Goal: Task Accomplishment & Management: Manage account settings

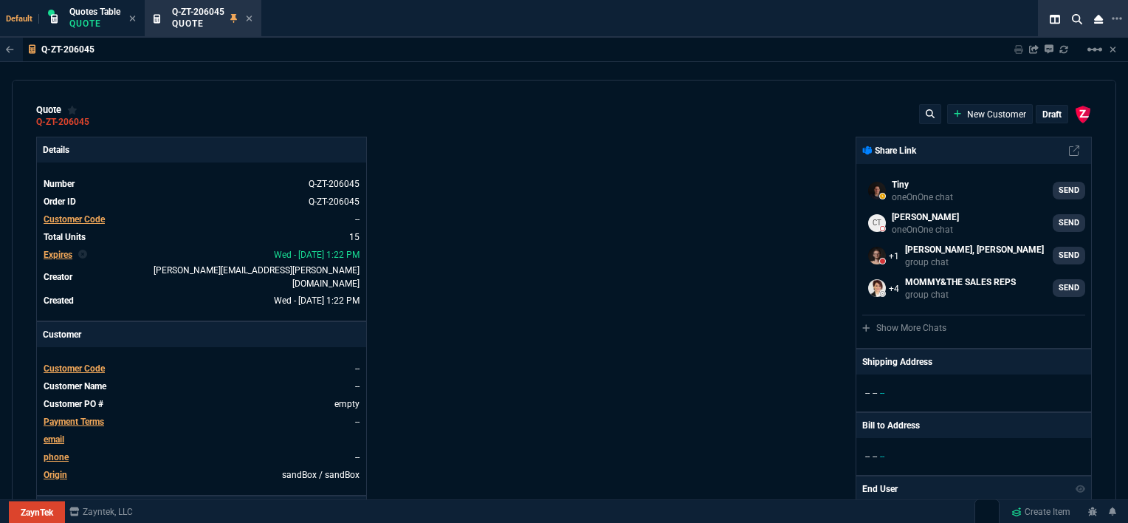
select select "12: [PERSON_NAME]"
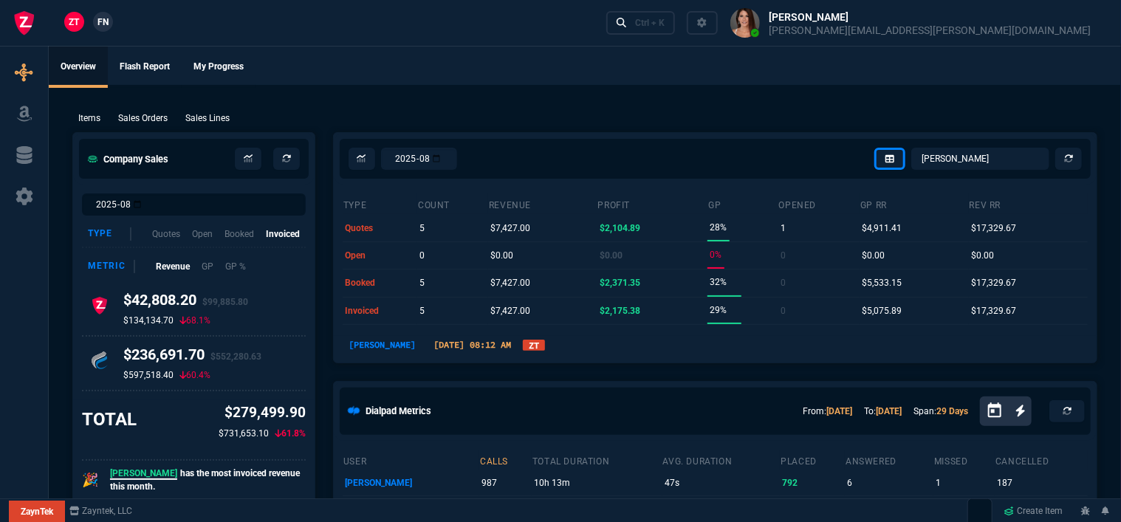
click at [253, 17] on div "ZT FN Ctrl + K" at bounding box center [560, 23] width 1121 height 46
click at [675, 29] on link "Ctrl + K" at bounding box center [640, 22] width 69 height 23
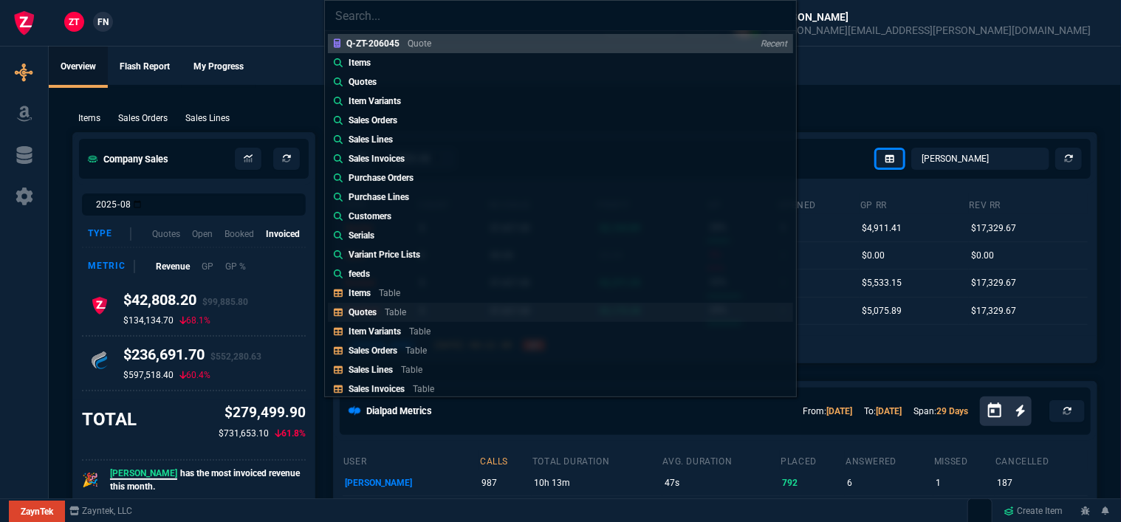
click at [444, 310] on link "Quotes Table" at bounding box center [560, 312] width 465 height 19
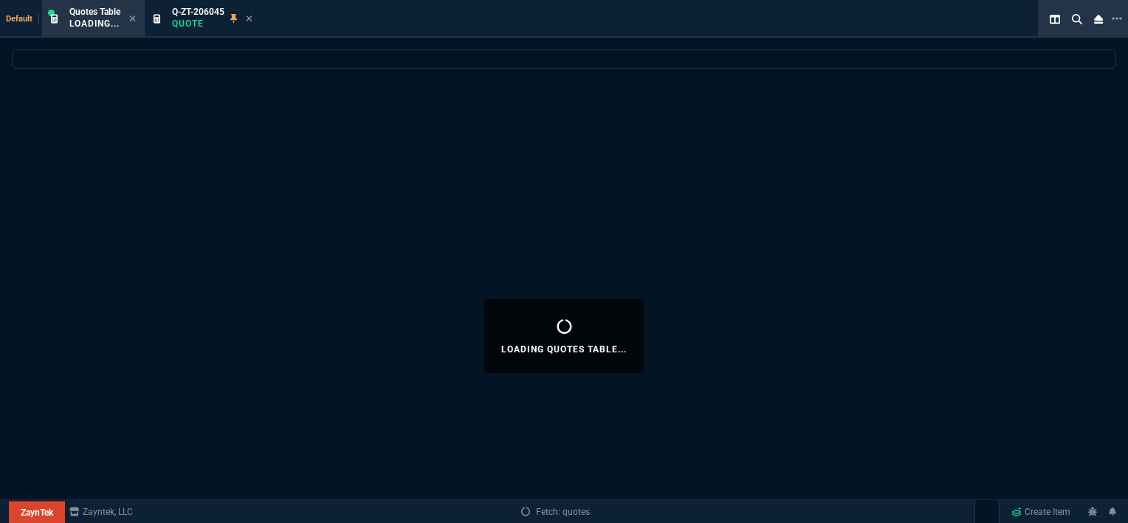
select select
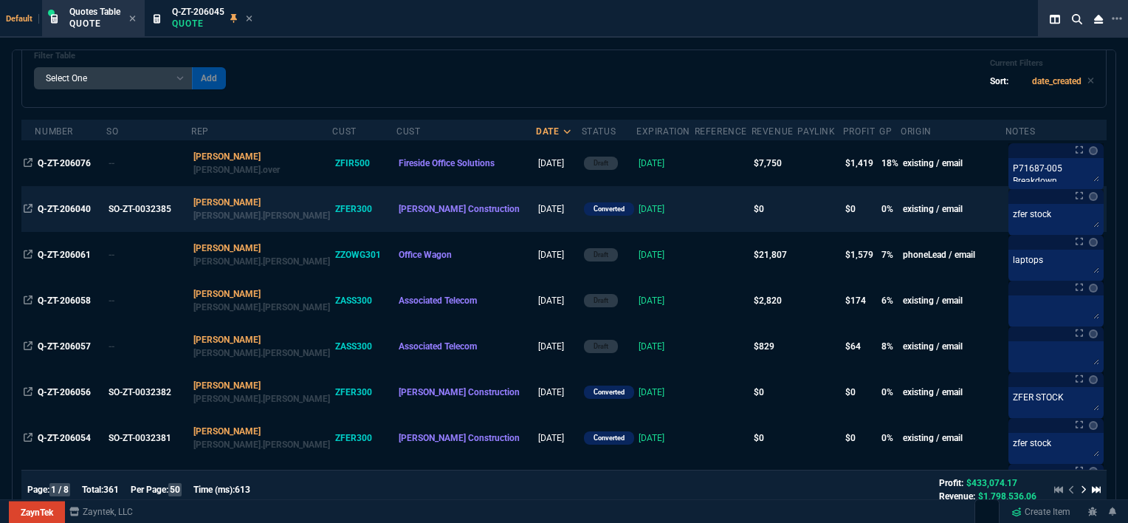
scroll to position [295, 0]
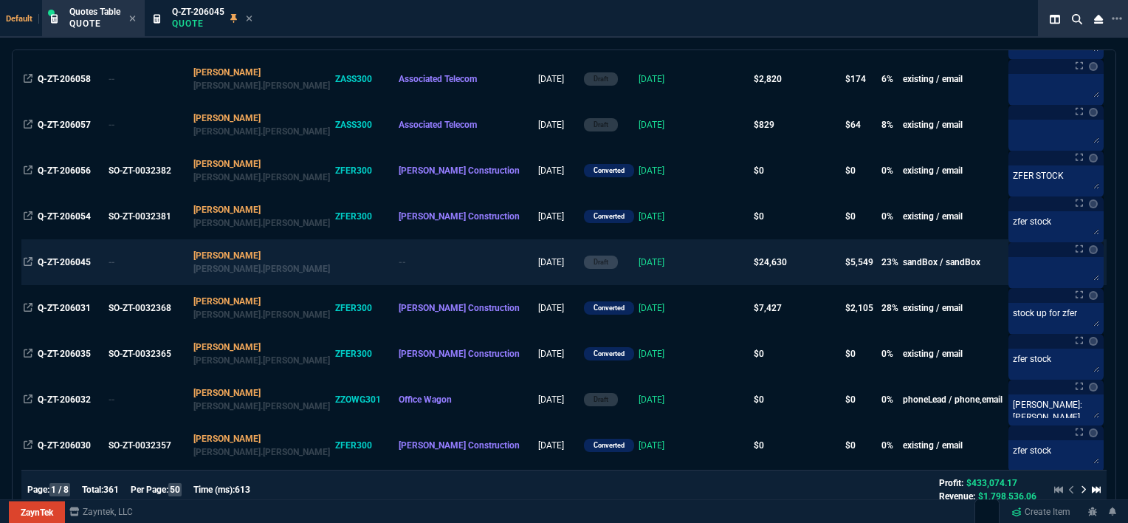
click at [695, 264] on td at bounding box center [723, 262] width 57 height 46
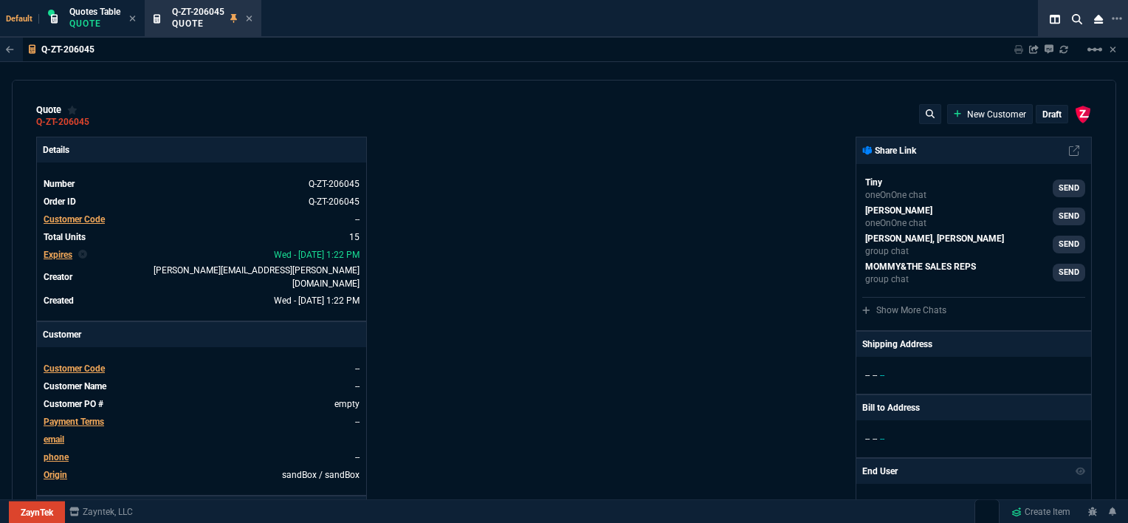
type input "100"
type input "995"
type input "10"
type input "19"
type input "265"
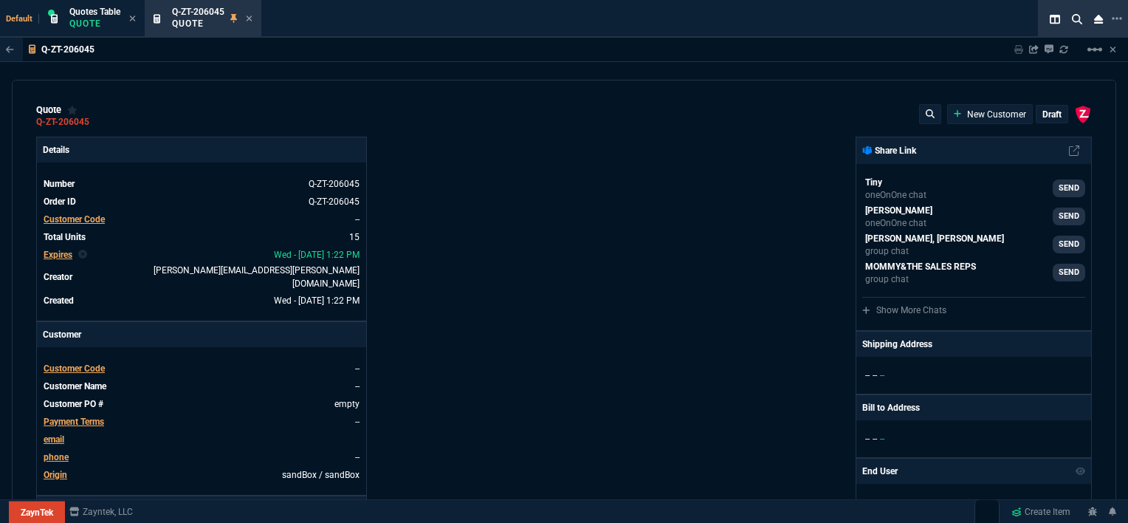
type input "18"
type input "211"
type input "100"
type input "2085"
type input "100"
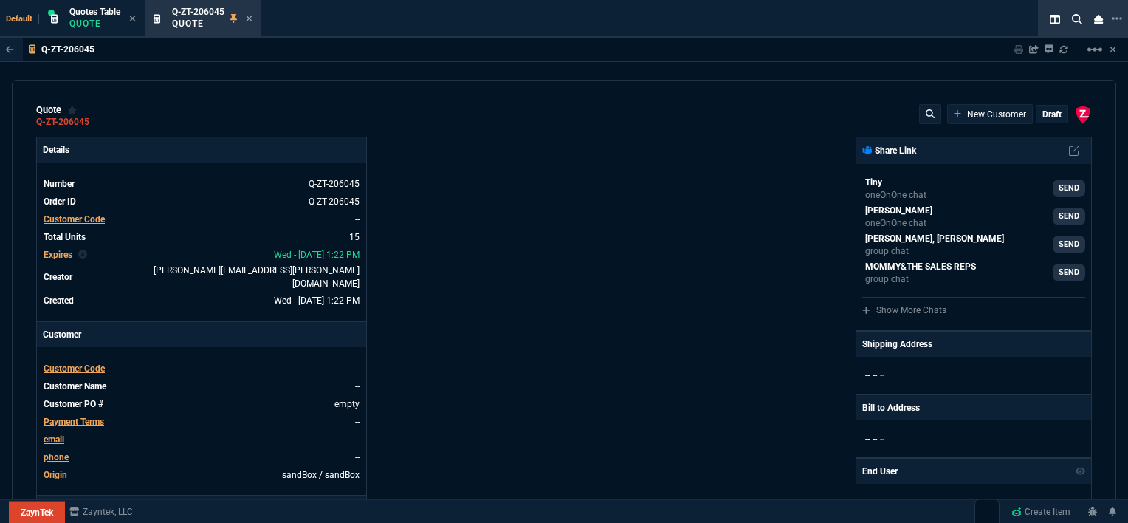
type input "1665"
type input "8"
type input "209"
type input "20"
type input "715"
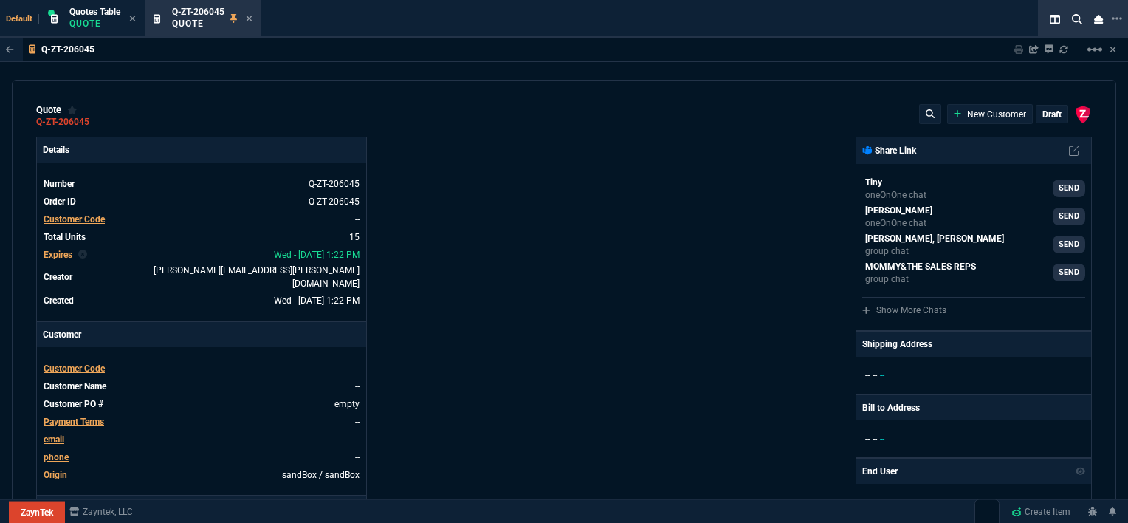
type input "3"
type input "12"
type input "11"
type input "88"
type input "2"
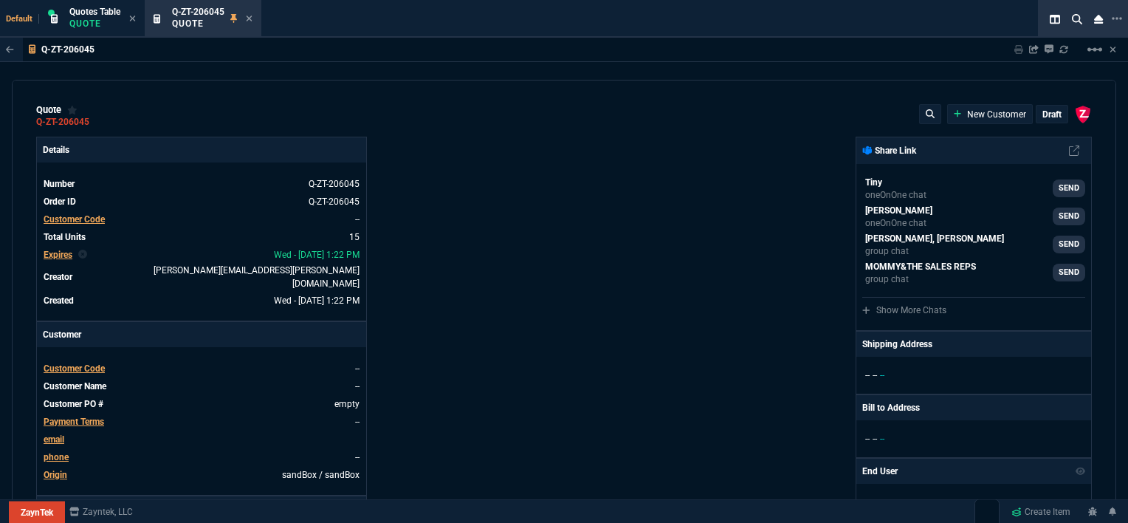
type input "33"
type input "10"
type input "121"
type input "3"
type input "75"
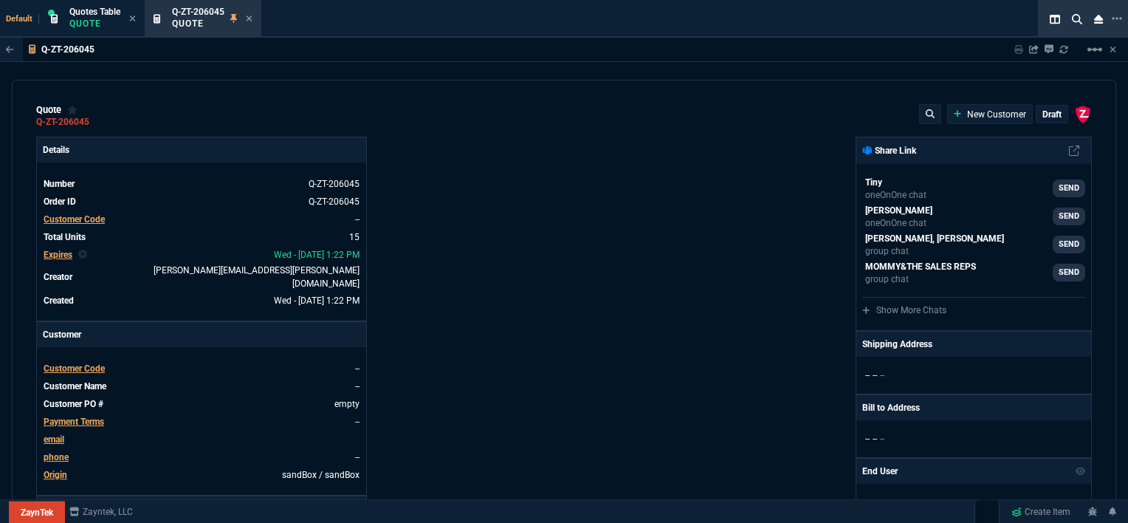
type input "2"
type input "59"
type input "0"
type input "1260.57"
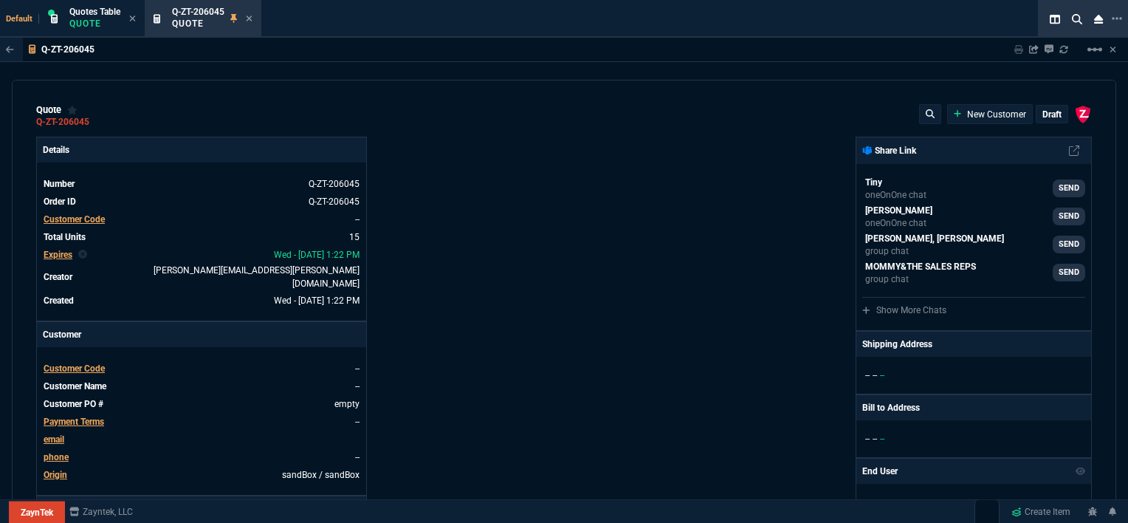
type input "21"
type input "1178.09"
type input "34"
type input "1908.52"
type input "26"
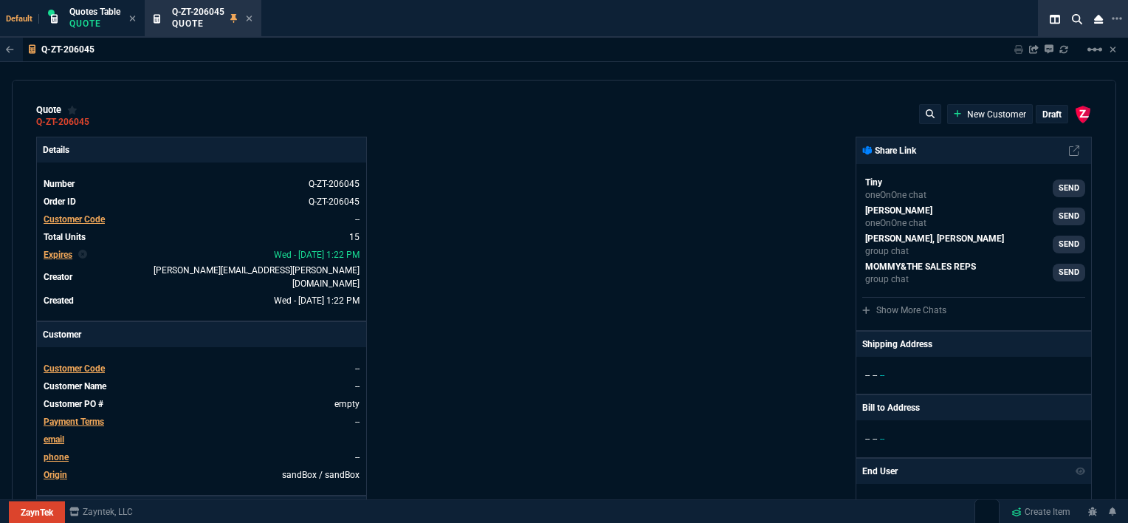
type input "1746.35"
type input "34"
type input "2844.07"
type input "27"
type input "2494.8"
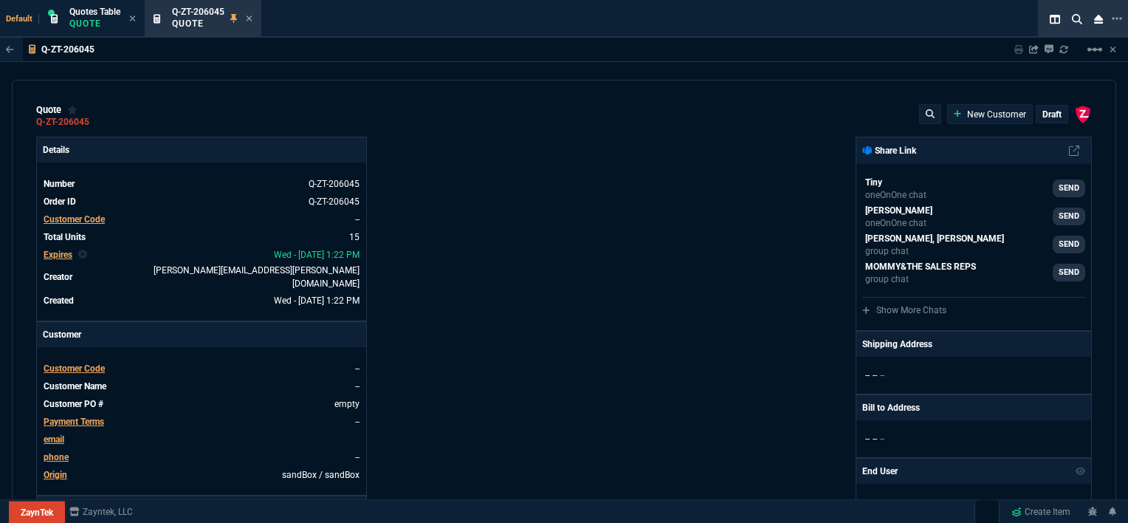
type input "33"
type input "3548.15"
type input "29"
type input "4041.58"
type input "10"
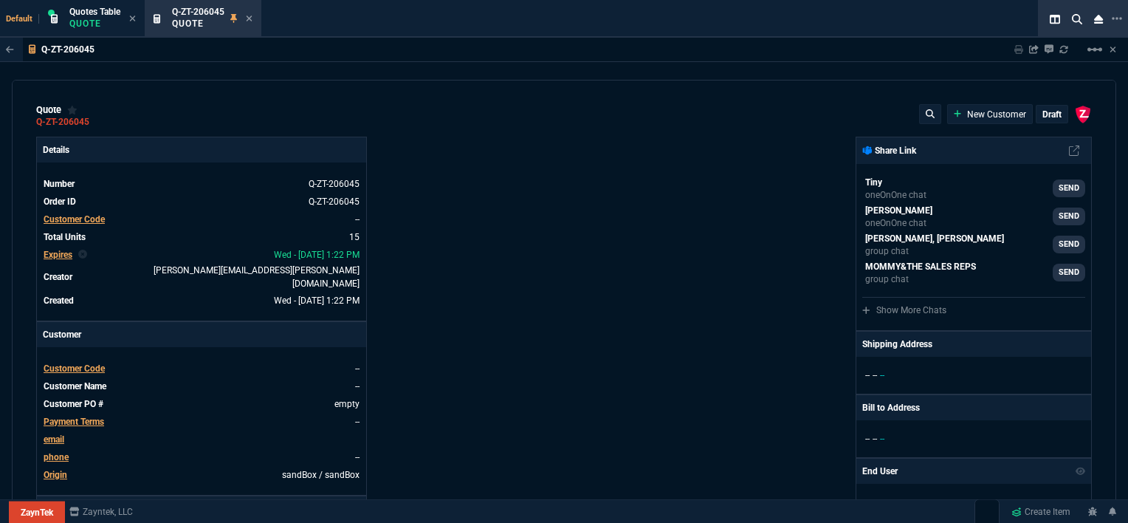
type input "699"
type input "33"
type input "1049"
type input "26"
type input "1999"
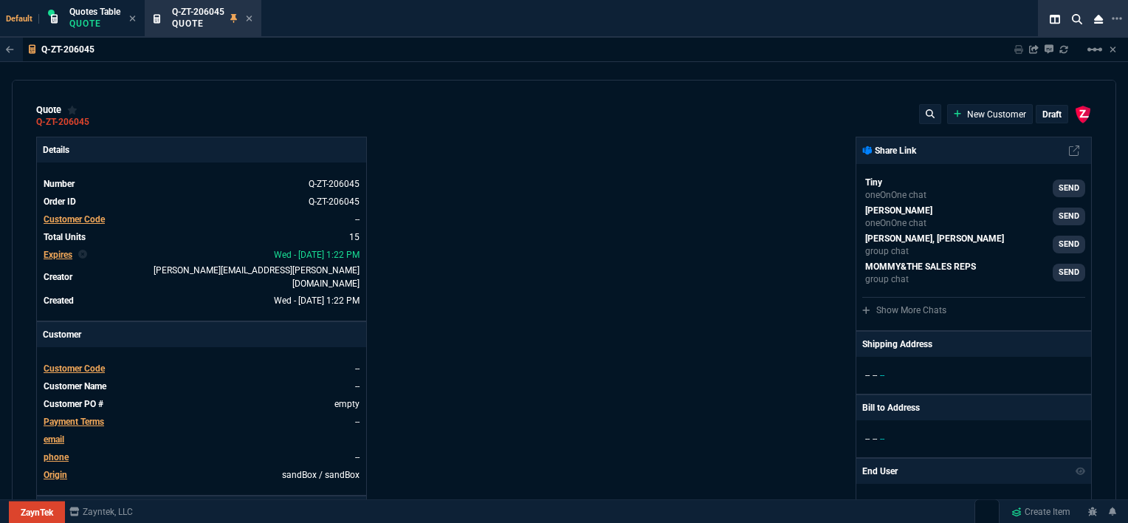
type input "33"
type input "1649"
type input "27"
type input "4352.04"
type input "33"
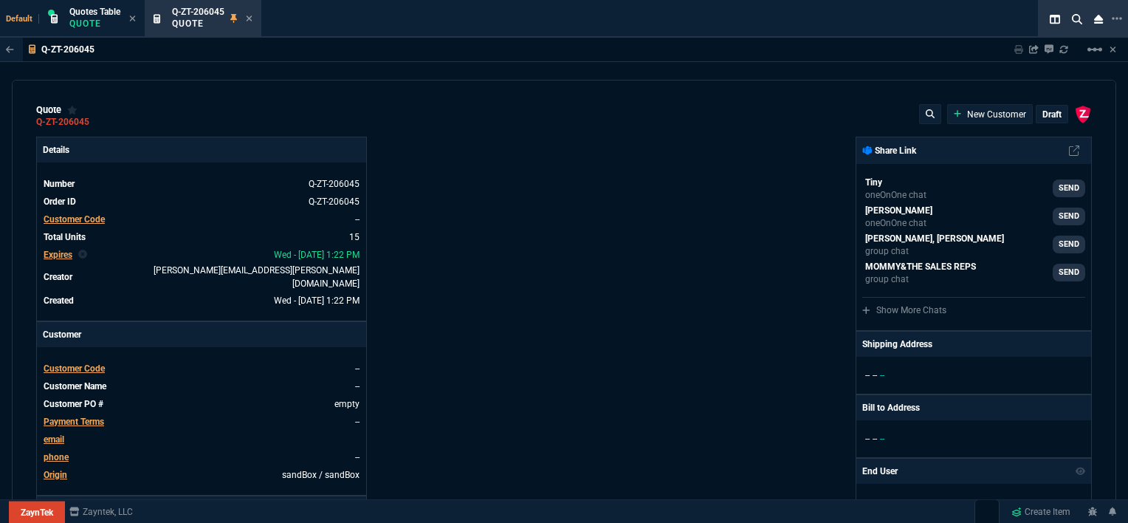
type input "4964.65"
type input "26"
type input "6409.36"
type input "100"
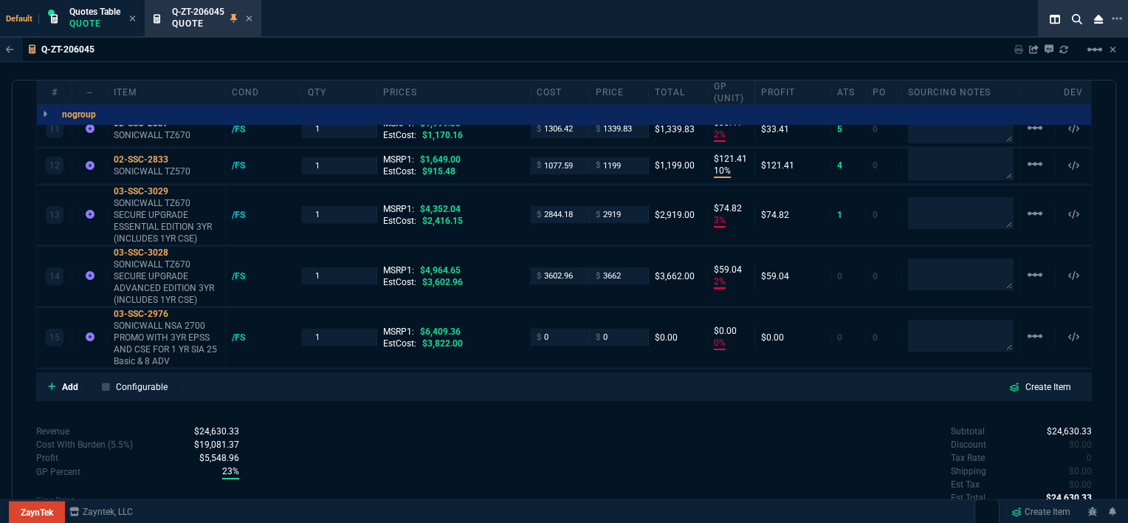
scroll to position [1403, 0]
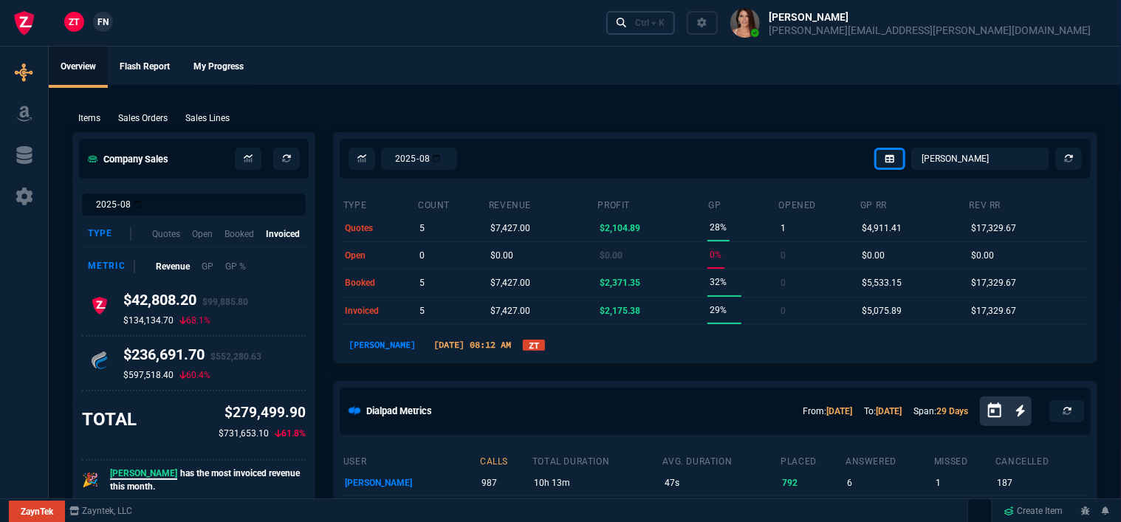
click at [664, 21] on div "Ctrl + K" at bounding box center [650, 23] width 30 height 12
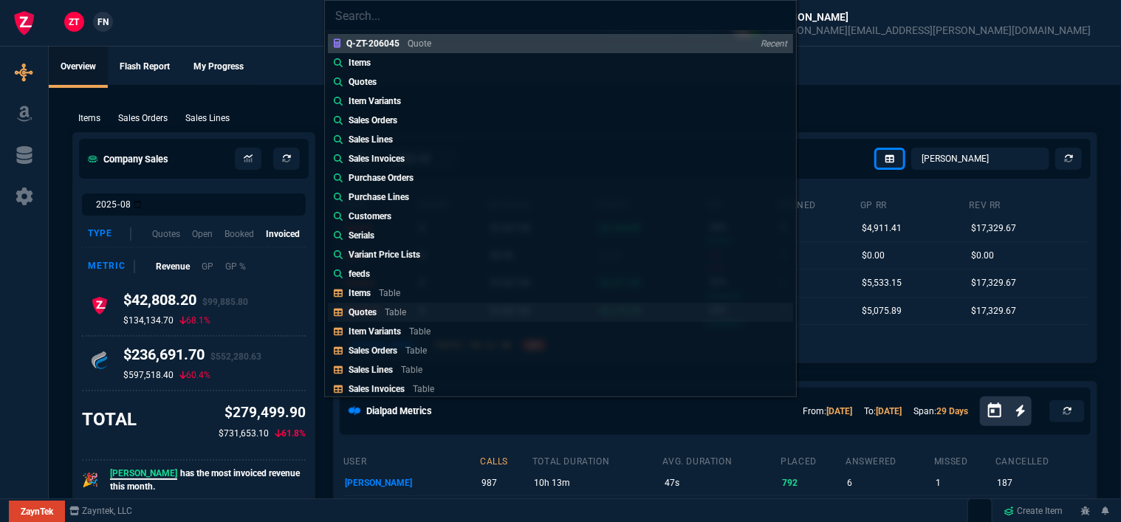
click at [425, 308] on link "Quotes Table" at bounding box center [560, 312] width 465 height 19
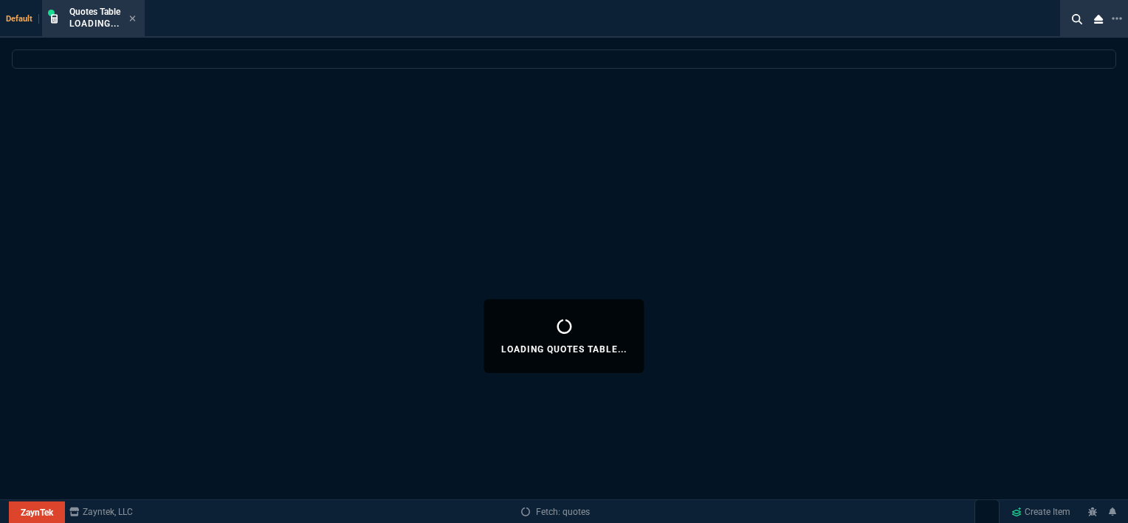
select select
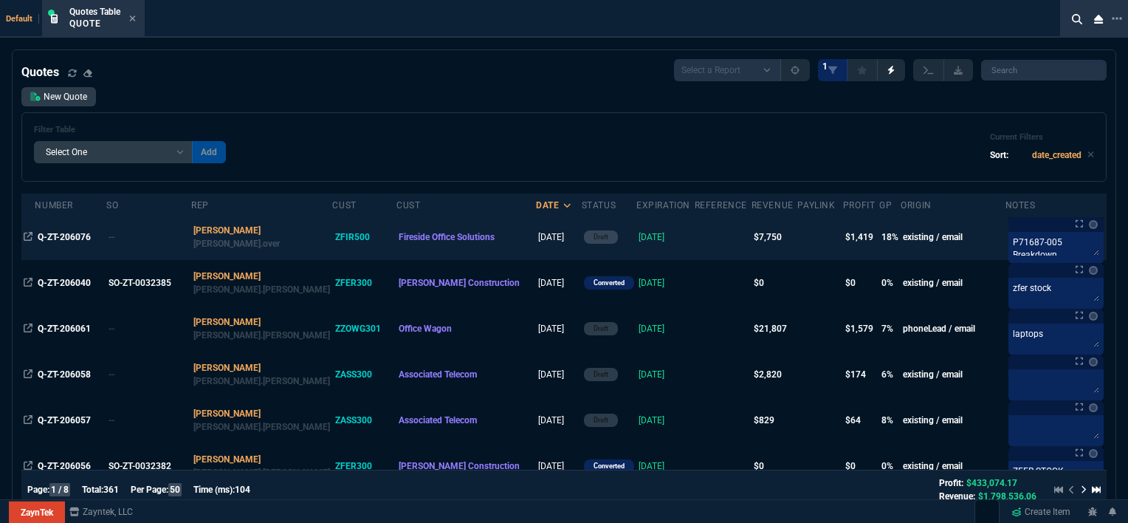
click at [695, 232] on td at bounding box center [723, 237] width 57 height 46
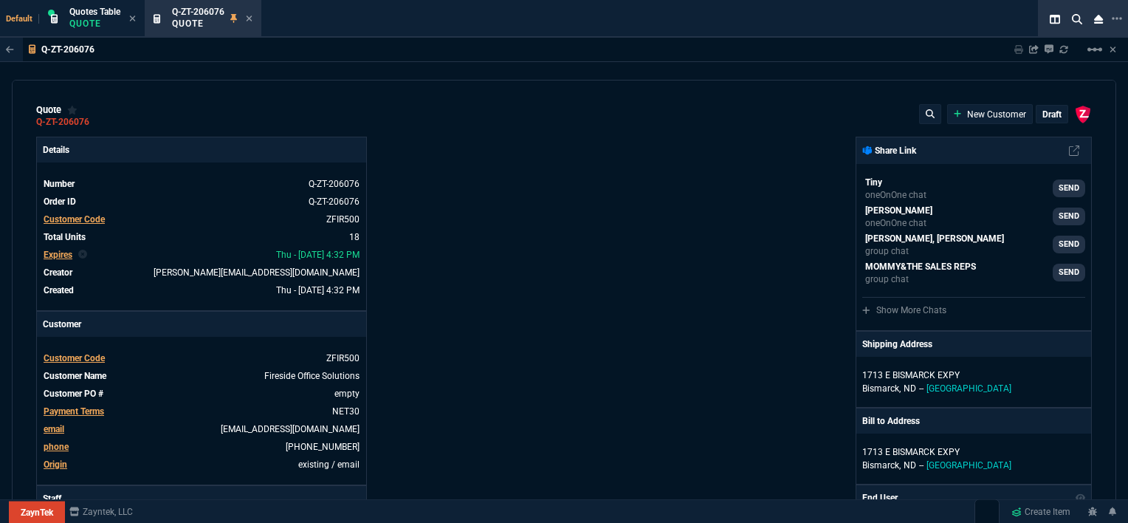
type input "18"
type input "395"
type input "11"
type input "100"
type input "1950"
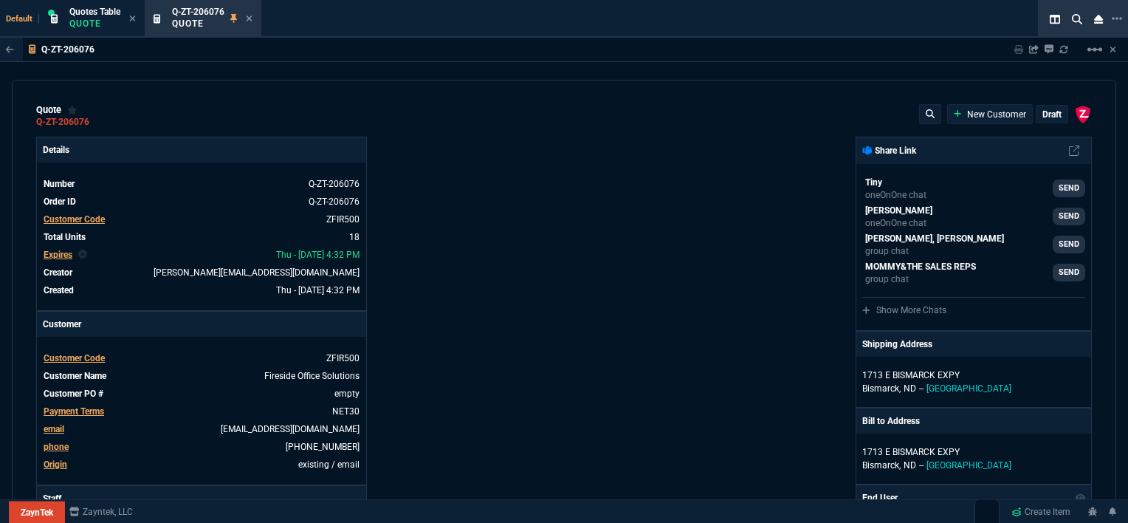
type input "53"
type input "260"
type input "2498"
type input "55"
type input "60"
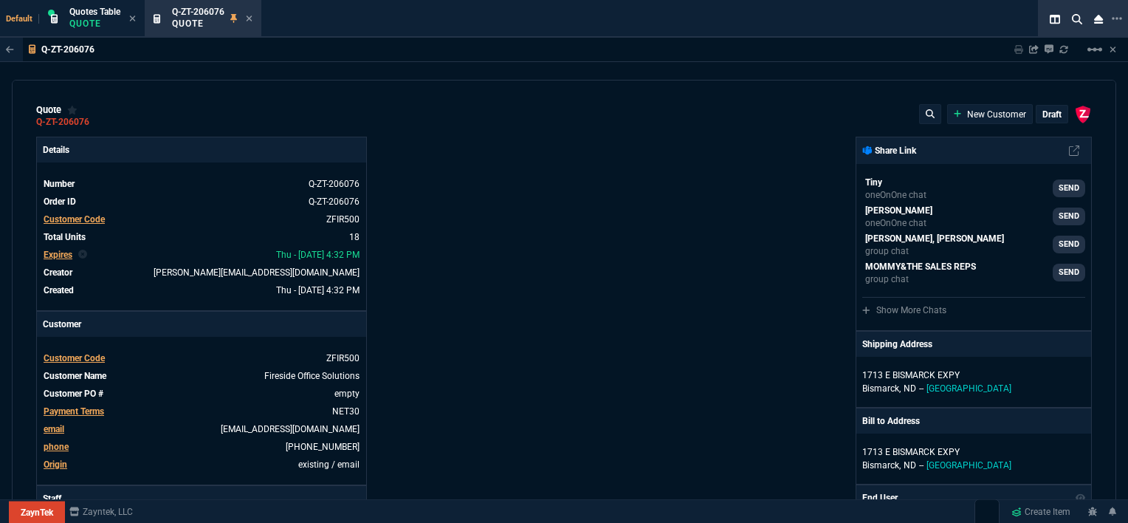
type input "234"
type input "42"
type input "295"
type input "2619"
type input "45"
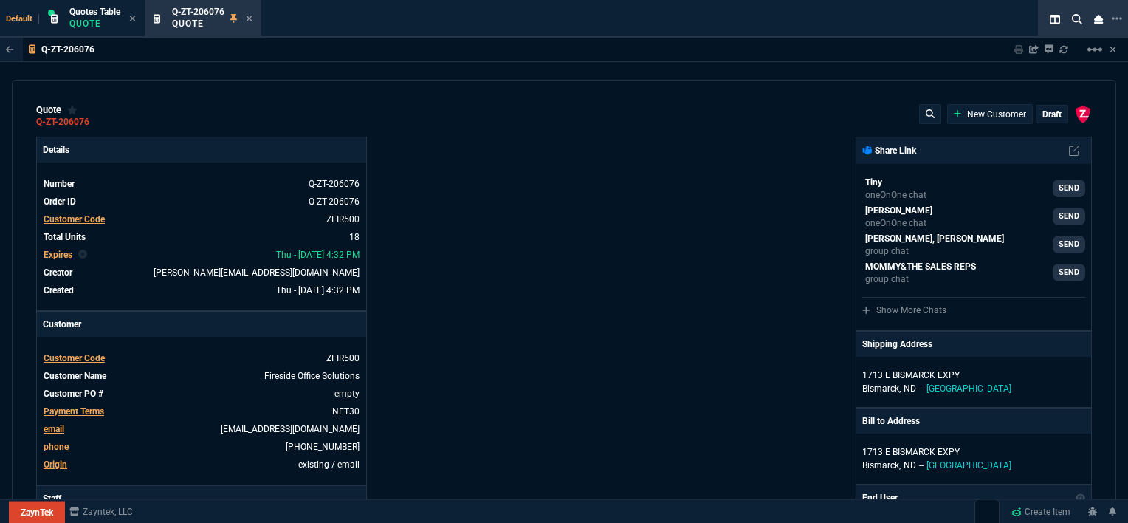
type input "65"
type input "601"
type input "16"
type input "35"
type input "723"
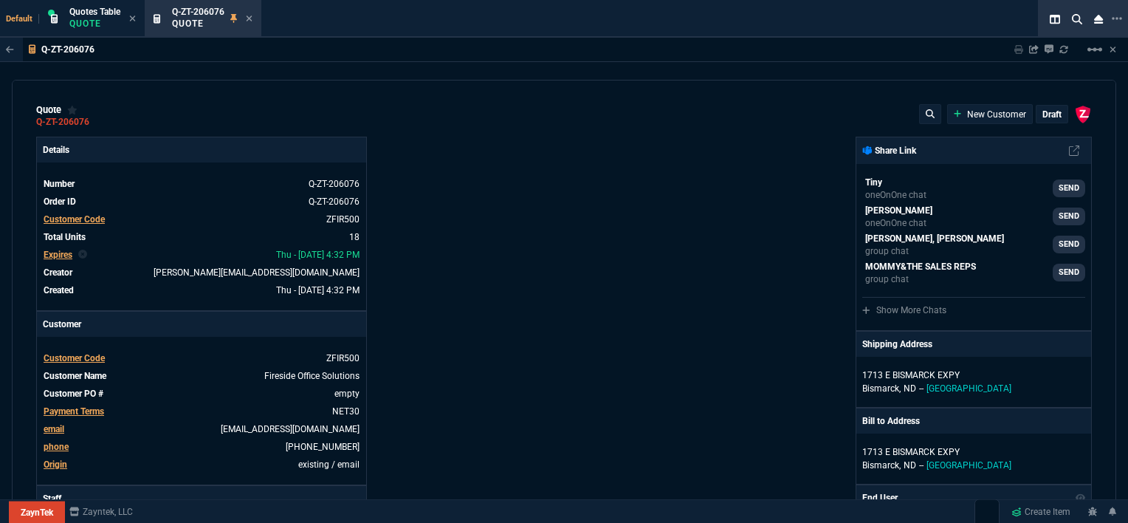
type input "40"
type input "50"
type input "524"
type input "80"
type input "4"
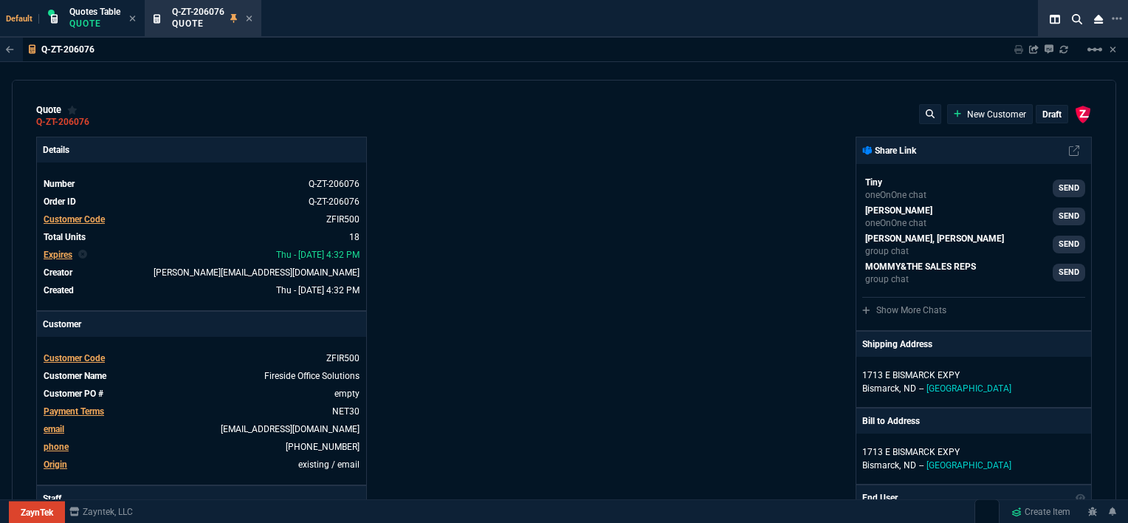
type input "11"
type input "43"
type input "75"
type input "399"
type input "0"
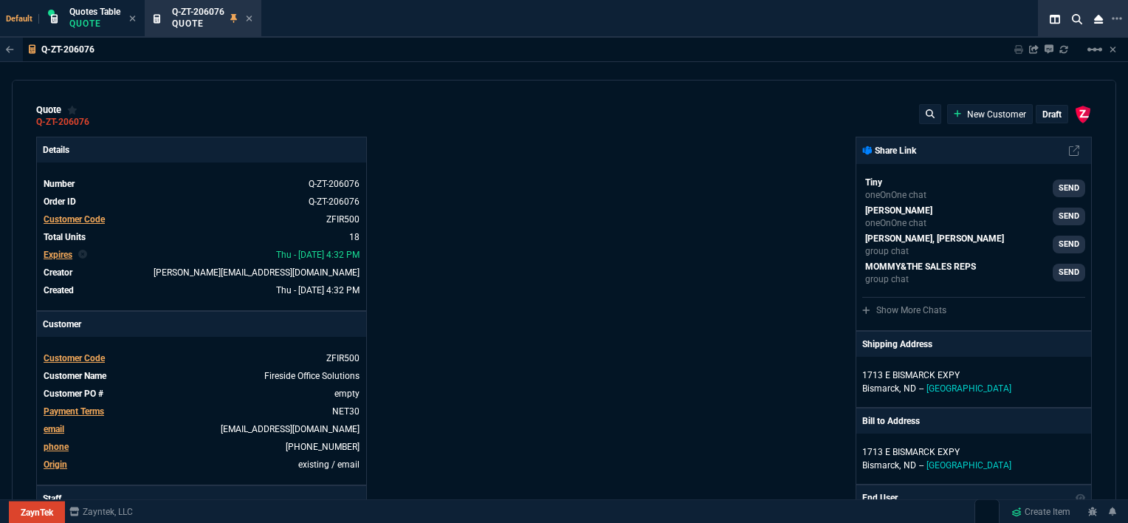
type input "0"
type input "12"
type input "118"
type input "10"
type input "104"
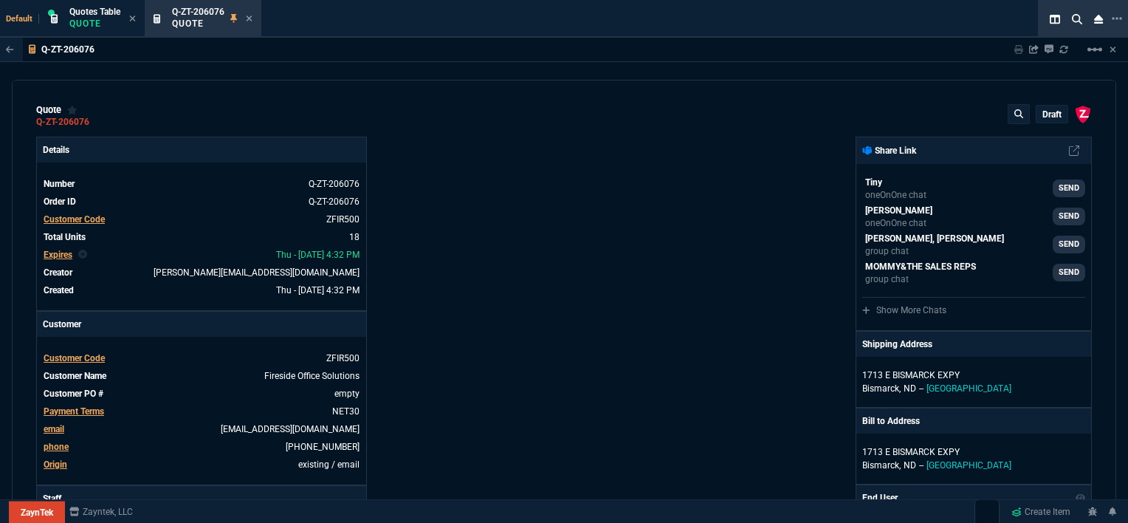
type input "63"
type input "54"
type input "80"
type input "53"
type input "73"
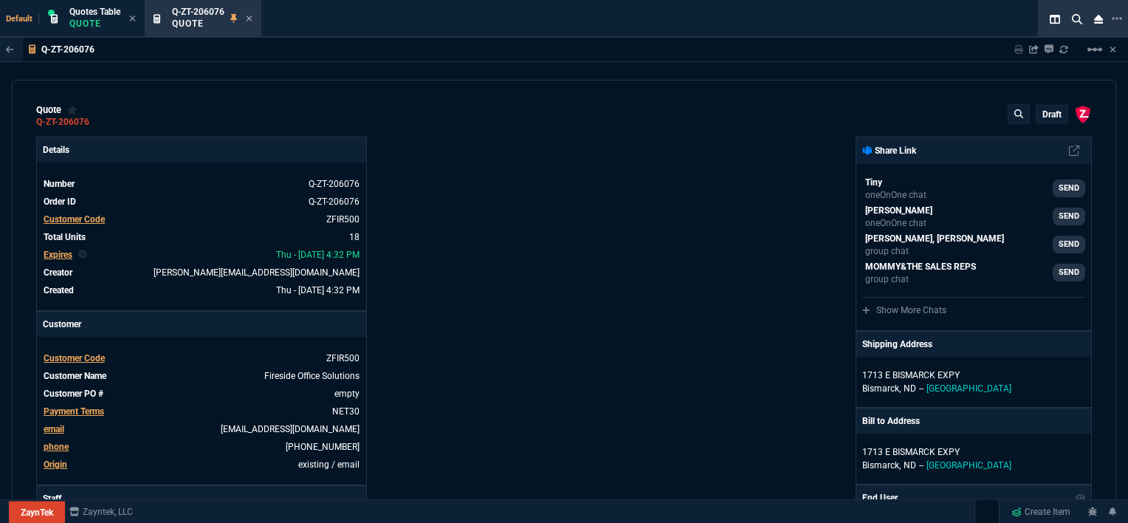
type input "76"
type input "70"
type input "76"
type input "55"
type input "56"
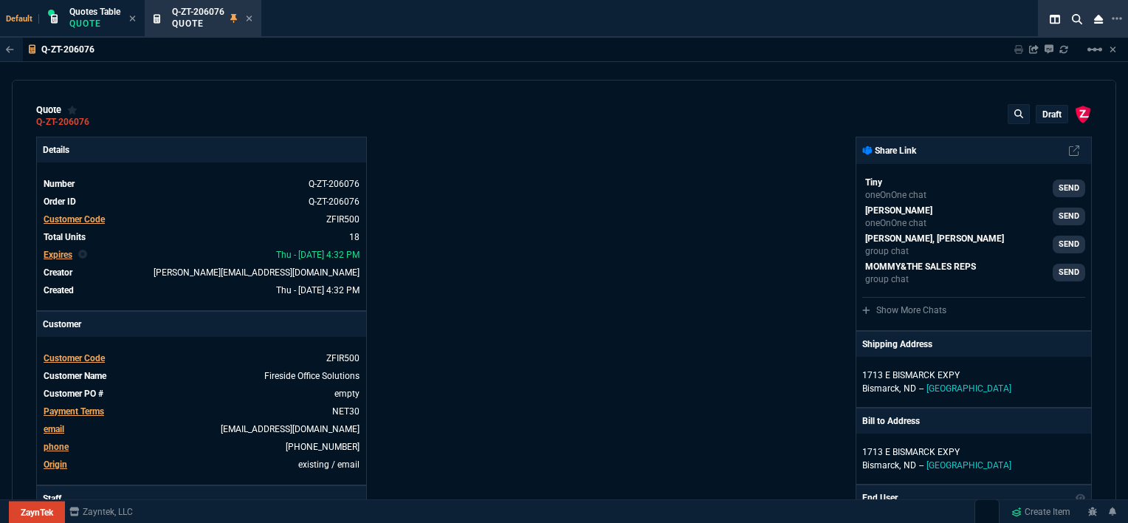
type input "12"
type input "0"
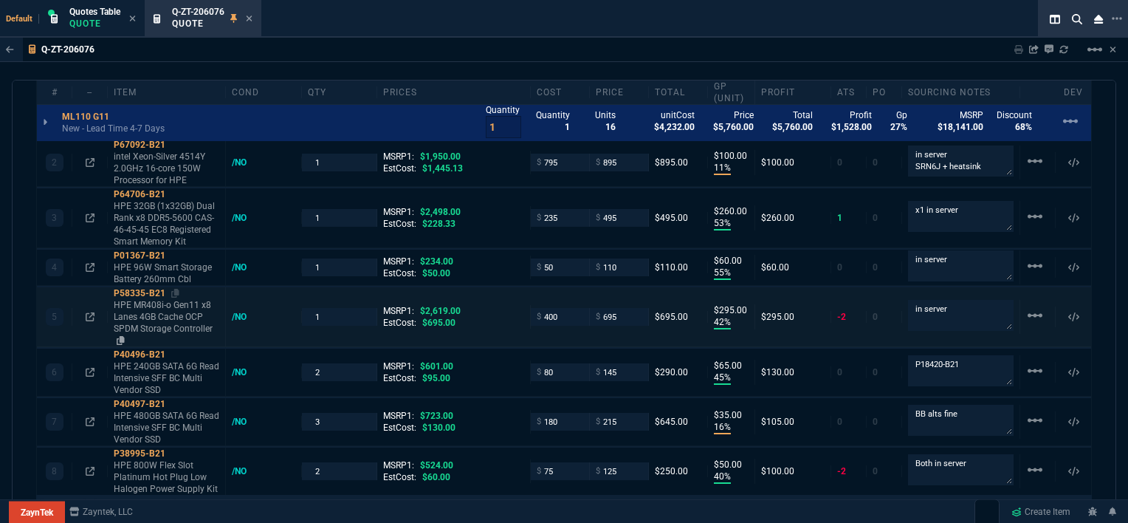
scroll to position [738, 0]
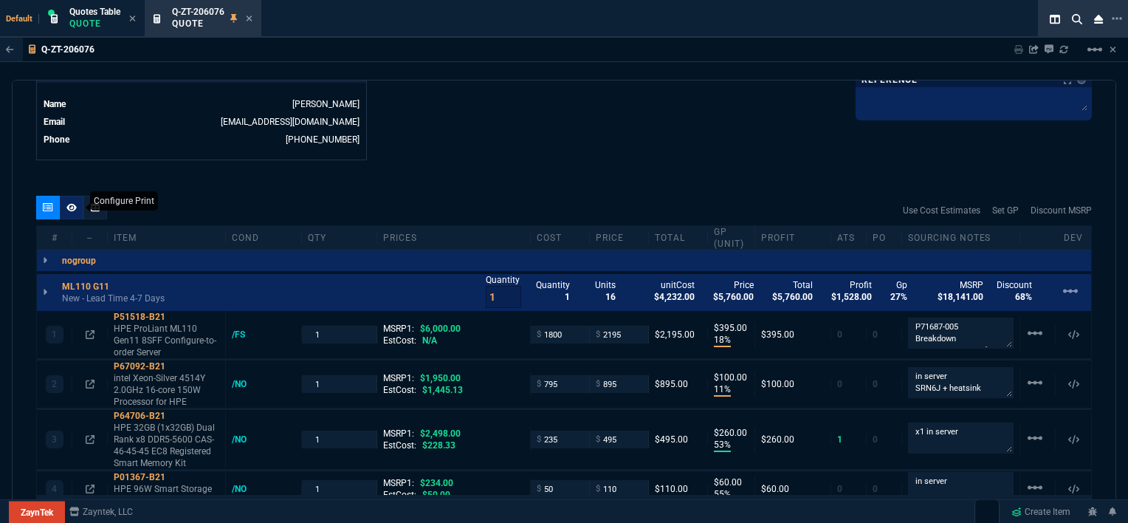
click at [65, 210] on div at bounding box center [72, 208] width 24 height 24
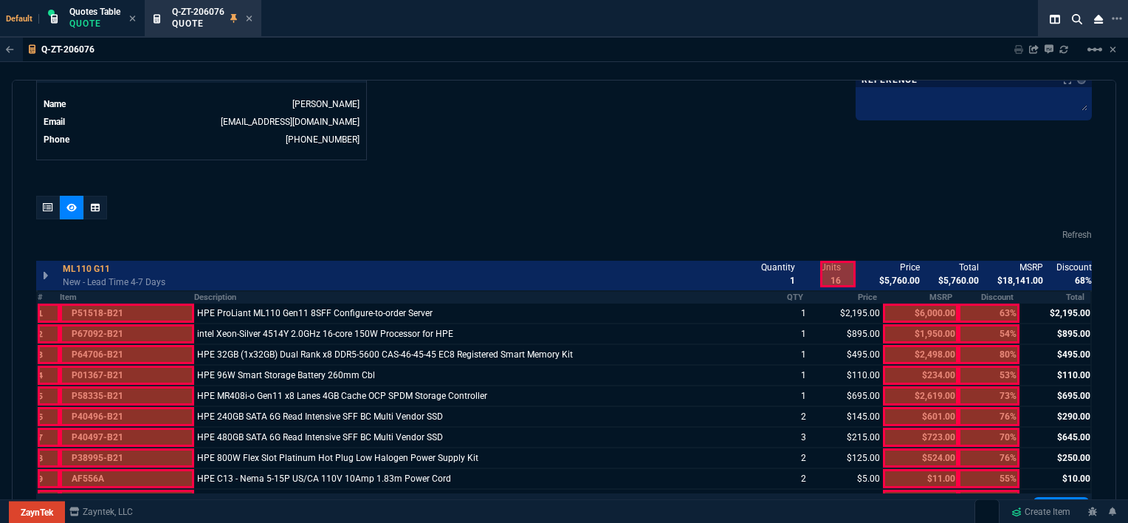
scroll to position [1112, 0]
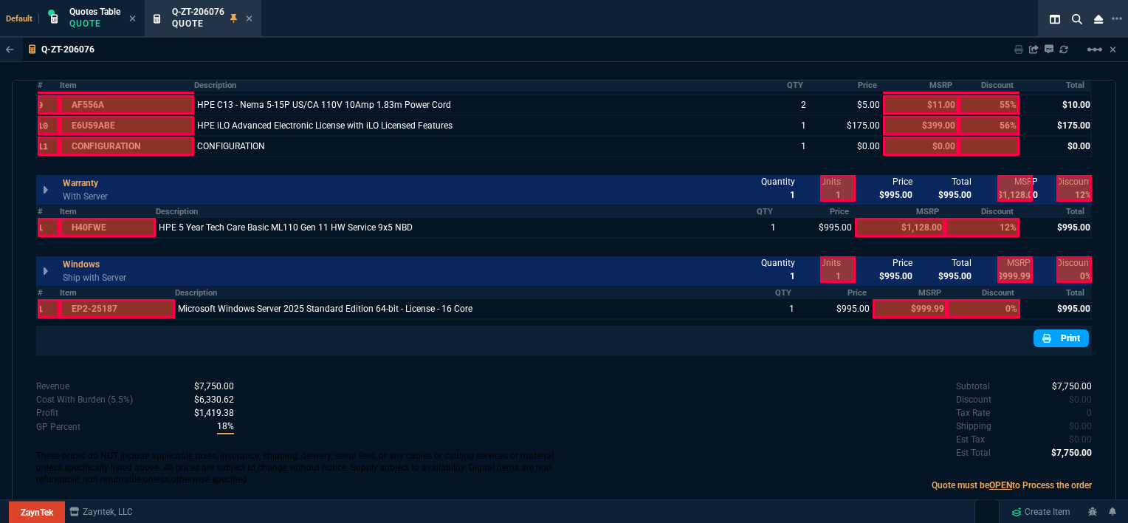
click at [1066, 332] on link "Print" at bounding box center [1061, 338] width 55 height 18
click at [250, 14] on icon at bounding box center [249, 18] width 7 height 9
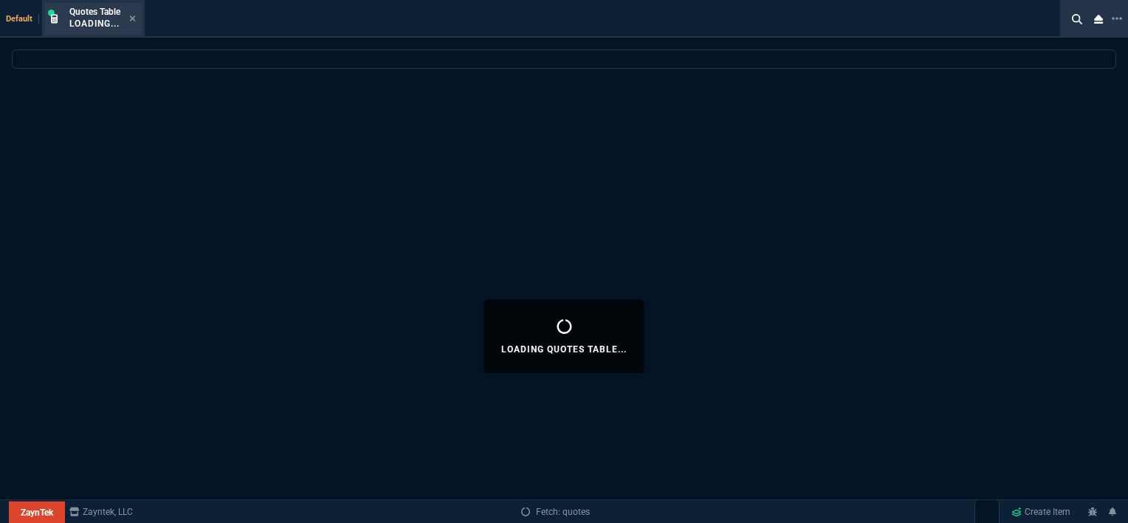
click at [129, 15] on div "Quotes Table Loading..." at bounding box center [102, 19] width 66 height 26
select select
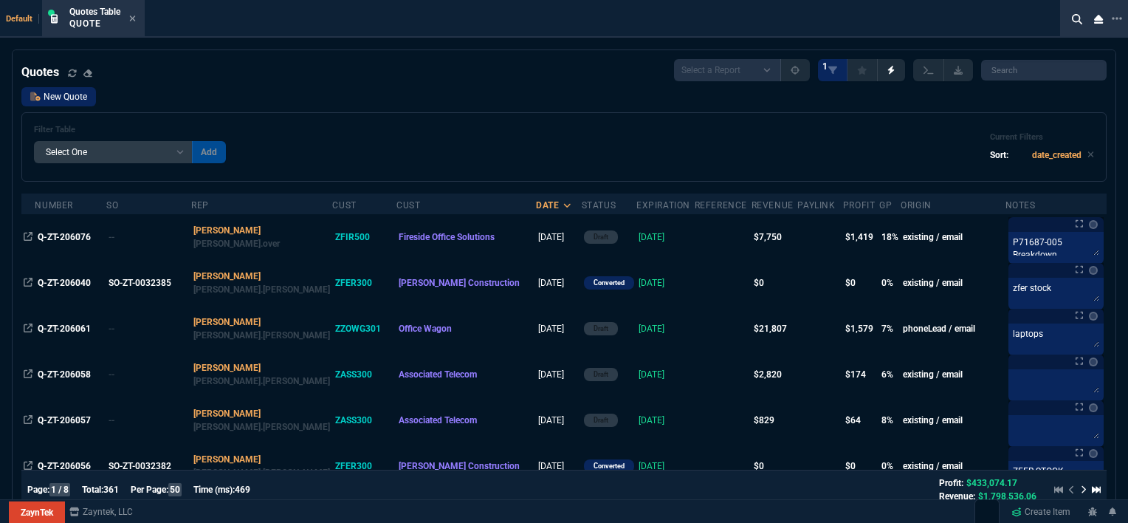
click at [92, 100] on link "New Quote" at bounding box center [58, 96] width 75 height 19
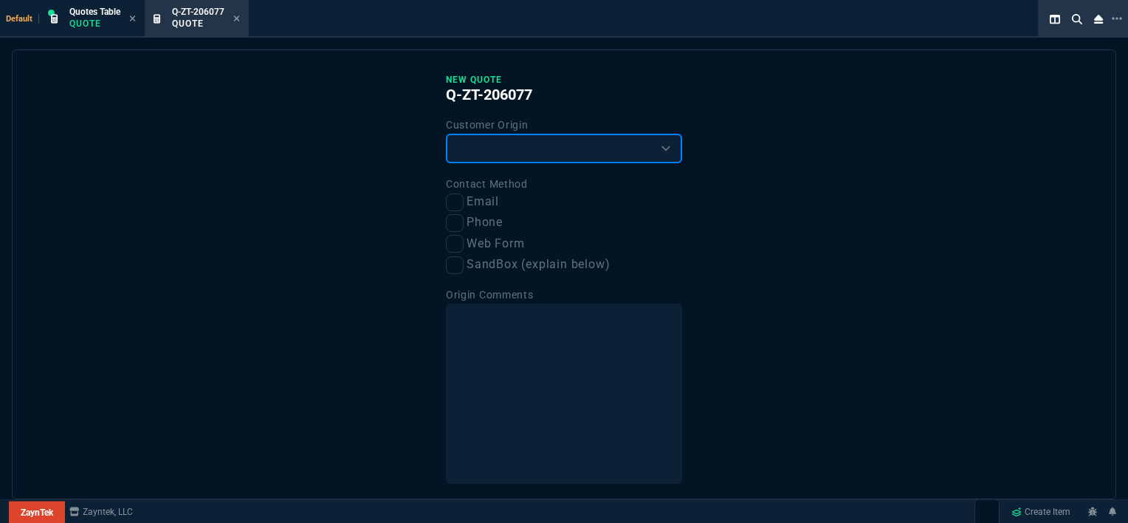
click at [588, 155] on select "Existing Customer Amazon Lead (first order) Website Lead (first order) Called (…" at bounding box center [564, 149] width 236 height 30
select select "existing"
click at [446, 134] on select "Existing Customer Amazon Lead (first order) Website Lead (first order) Called (…" at bounding box center [564, 149] width 236 height 30
click at [464, 198] on label "Email" at bounding box center [564, 202] width 236 height 18
click at [464, 198] on input "Email" at bounding box center [455, 202] width 18 height 18
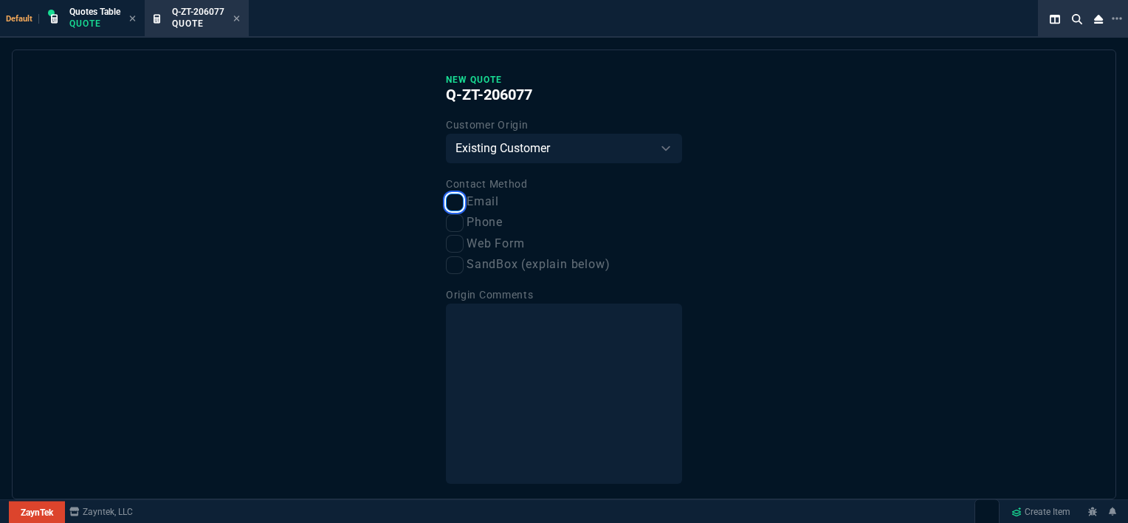
checkbox input "true"
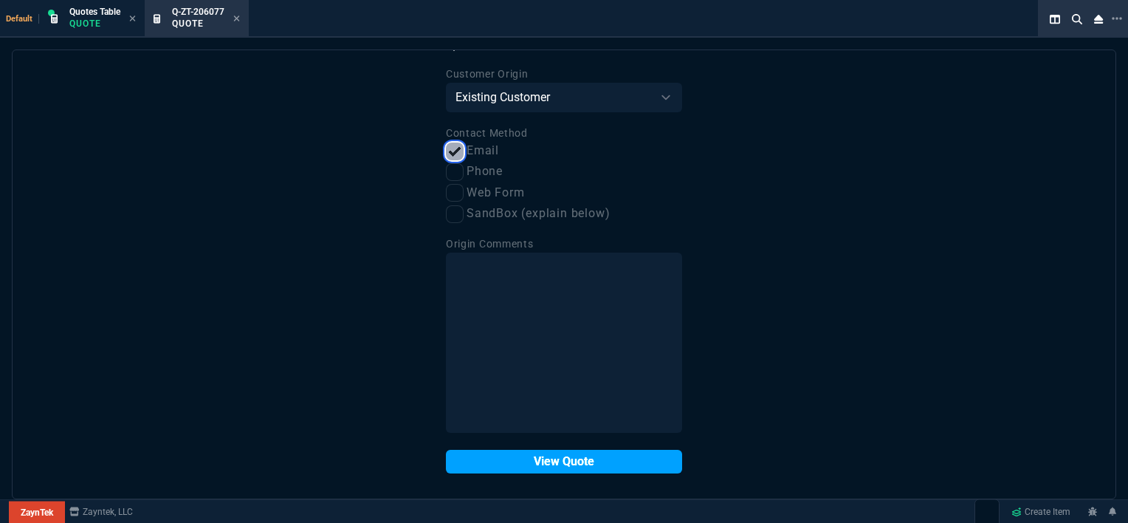
scroll to position [55, 0]
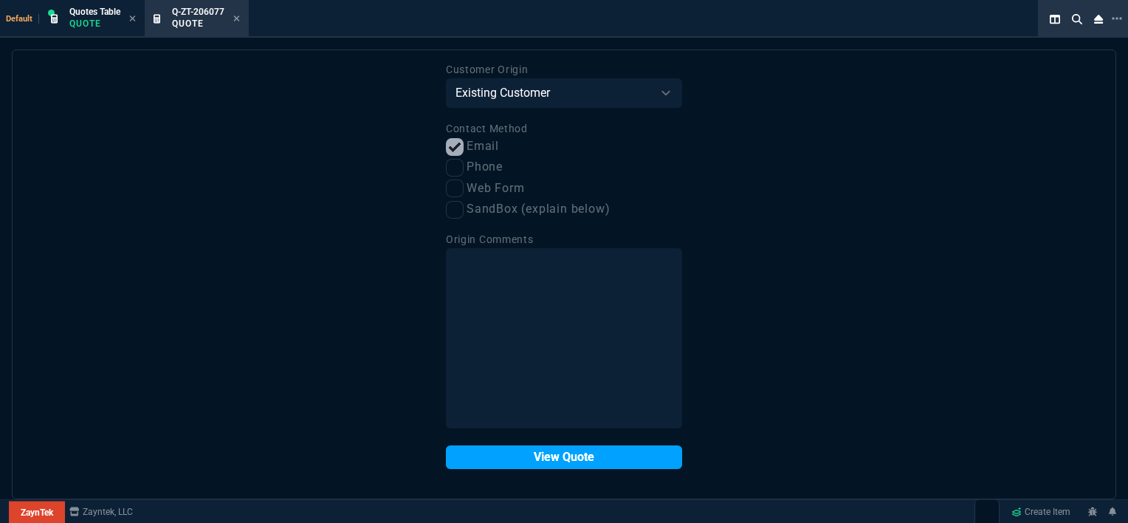
click at [537, 467] on button "View Quote" at bounding box center [564, 457] width 236 height 24
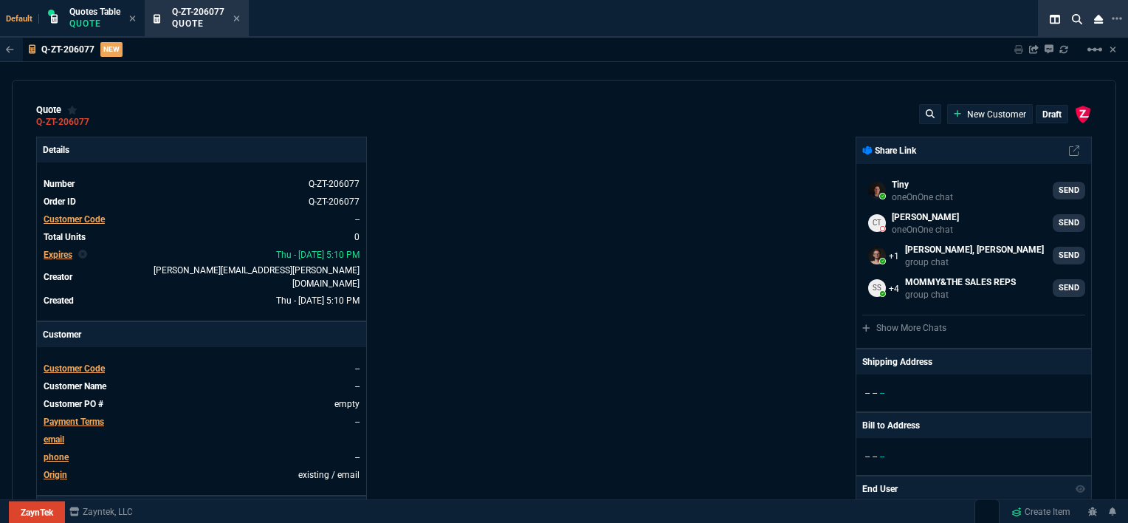
click at [80, 363] on span "Customer Code" at bounding box center [74, 368] width 61 height 10
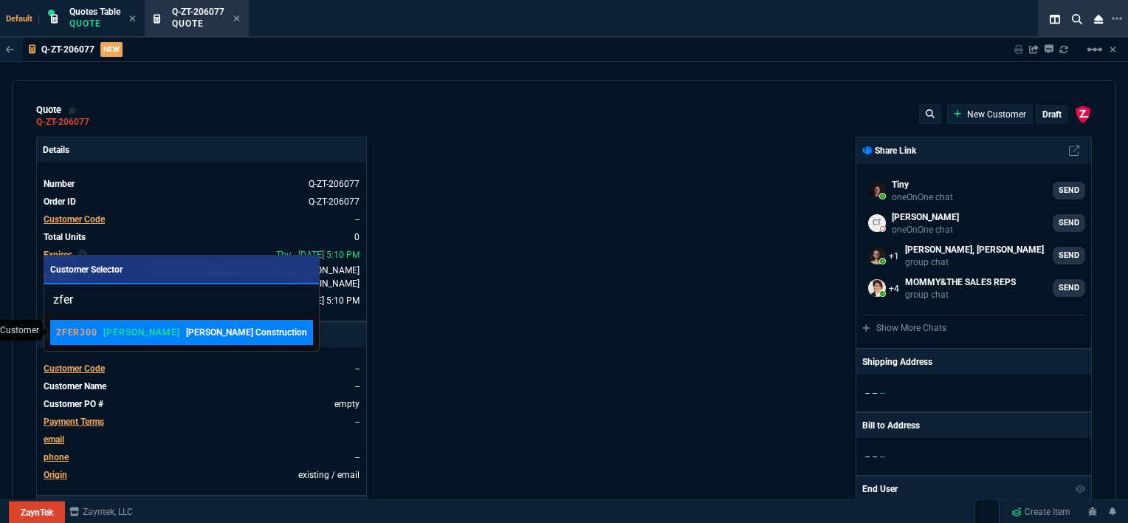
type input "zfer"
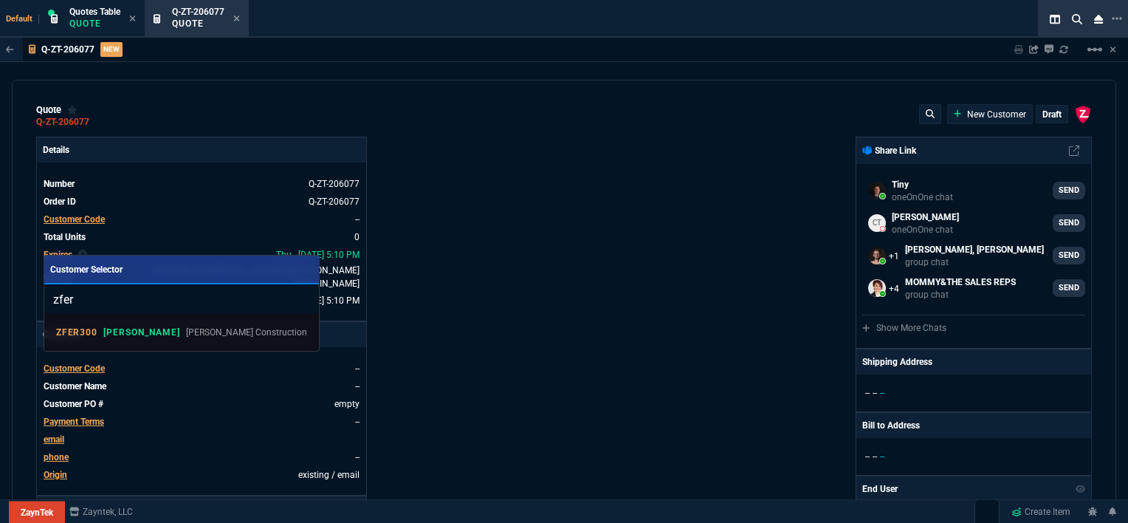
click at [186, 328] on p "[PERSON_NAME] Construction" at bounding box center [246, 332] width 121 height 13
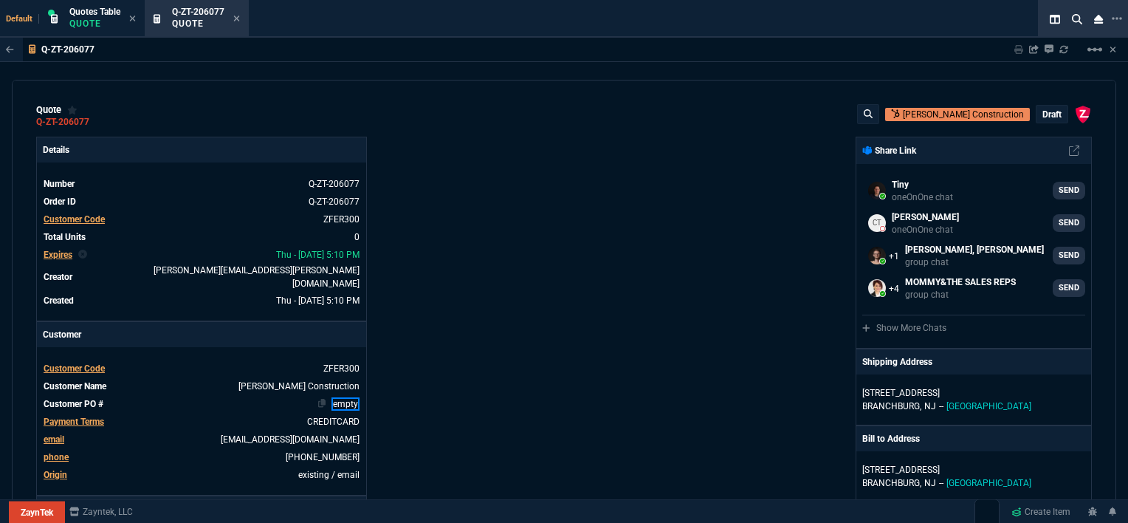
click at [356, 397] on link "empty" at bounding box center [345, 403] width 28 height 13
click at [667, 297] on div "ZaynTek, LLC [STREET_ADDRESS] Share Link Tiny oneOnOne chat SEND [PERSON_NAME] …" at bounding box center [828, 524] width 528 height 774
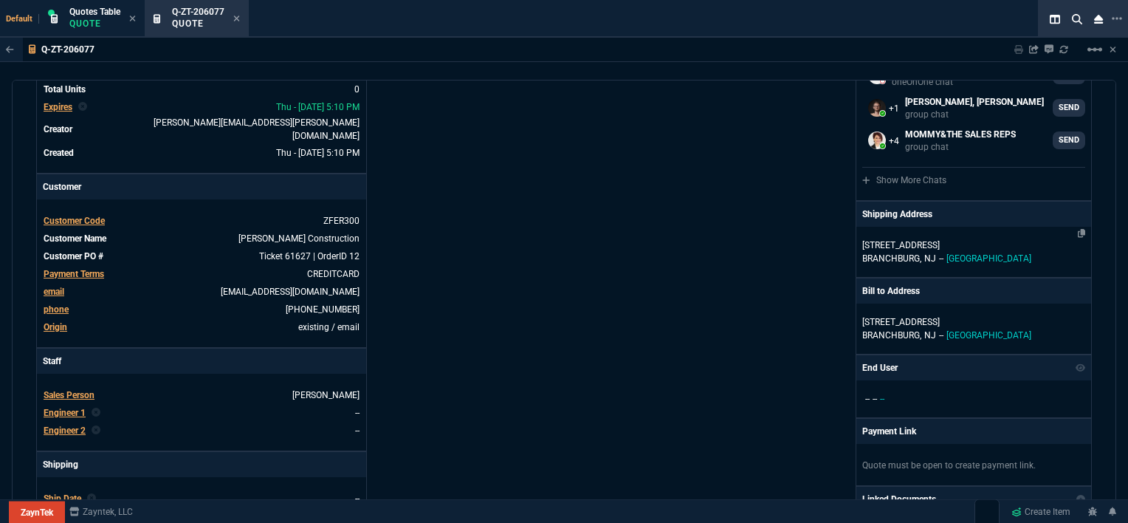
click at [963, 247] on p "[STREET_ADDRESS]" at bounding box center [973, 244] width 223 height 13
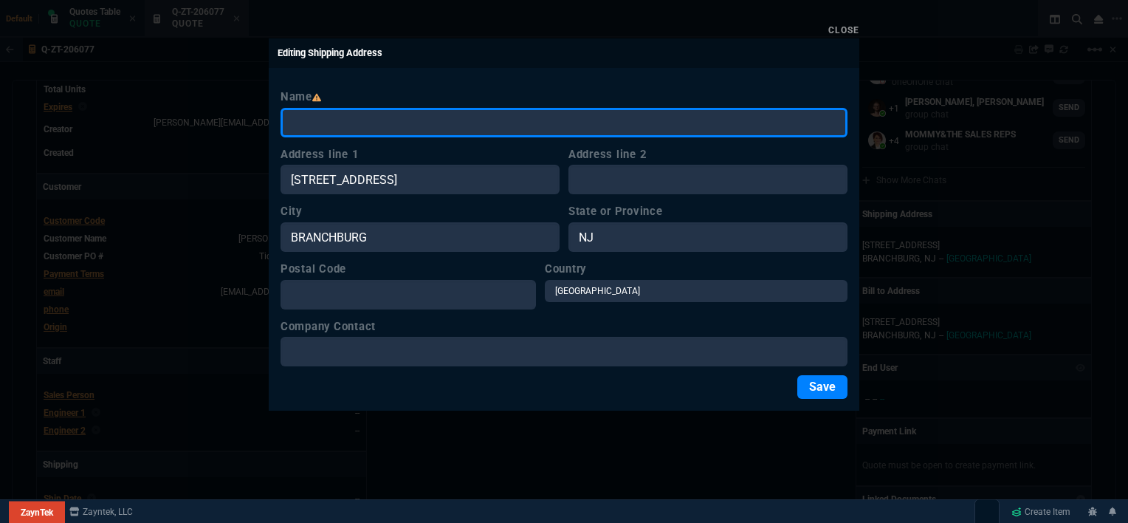
click at [487, 120] on input "Name" at bounding box center [564, 123] width 567 height 30
paste input "[PERSON_NAME] (Home) - Shipping Address: [STREET_ADDRESS][PERSON_NAME]"
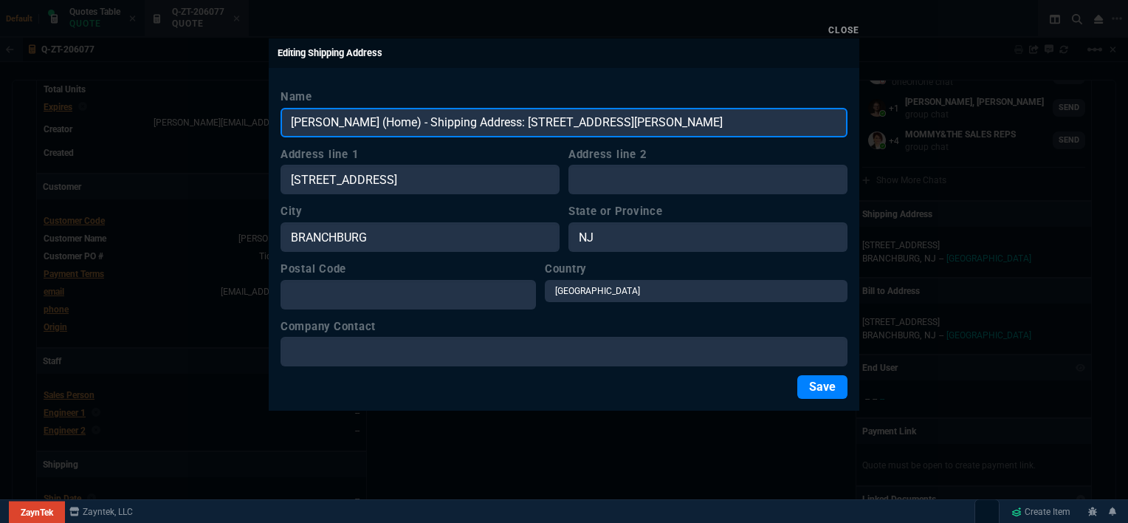
type input "[PERSON_NAME] (Home) - Shipping Address: [STREET_ADDRESS][PERSON_NAME]"
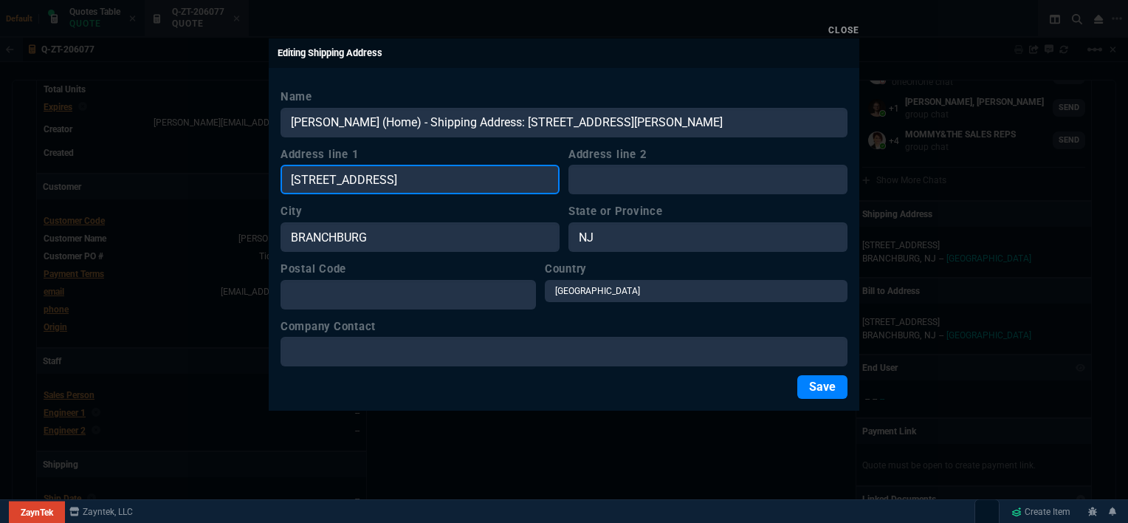
drag, startPoint x: 443, startPoint y: 186, endPoint x: 285, endPoint y: 186, distance: 158.0
click at [285, 186] on input "[STREET_ADDRESS]" at bounding box center [420, 180] width 279 height 30
paste input "[PERSON_NAME] (Home) - Shipping Address: [STREET_ADDRESS][PERSON_NAME]"
type input "[PERSON_NAME] (Home) - Shipping Address: [STREET_ADDRESS][PERSON_NAME]"
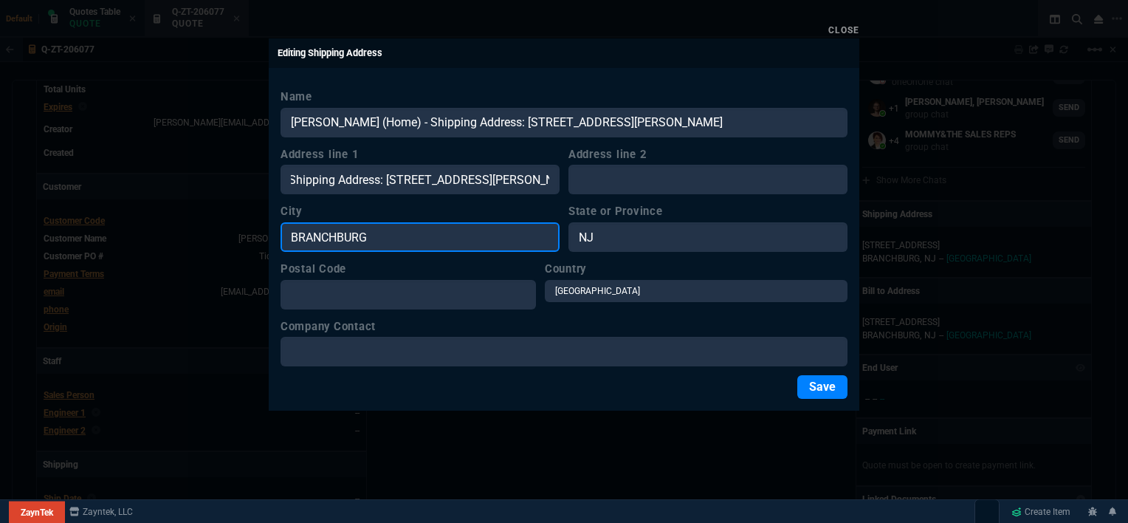
scroll to position [0, 0]
drag, startPoint x: 396, startPoint y: 238, endPoint x: 263, endPoint y: 239, distance: 132.9
click at [263, 239] on div "Close Editing Shipping Address Name [PERSON_NAME] (Home) - Shipping Address: [S…" at bounding box center [564, 261] width 1128 height 523
paste input "[PERSON_NAME] (Home) - Shipping Address: [STREET_ADDRESS][PERSON_NAME]"
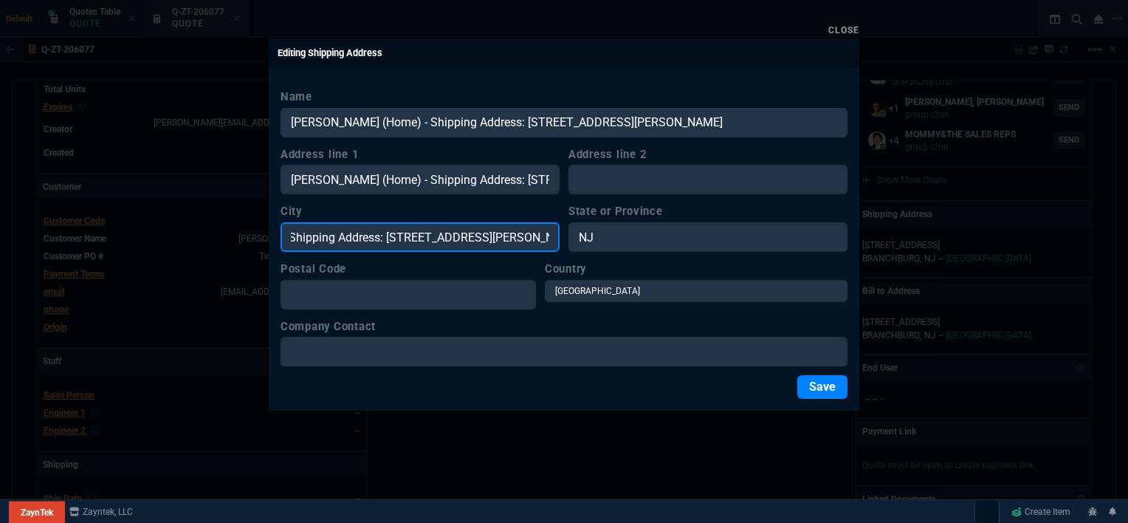
type input "[PERSON_NAME] (Home) - Shipping Address: [STREET_ADDRESS][PERSON_NAME]"
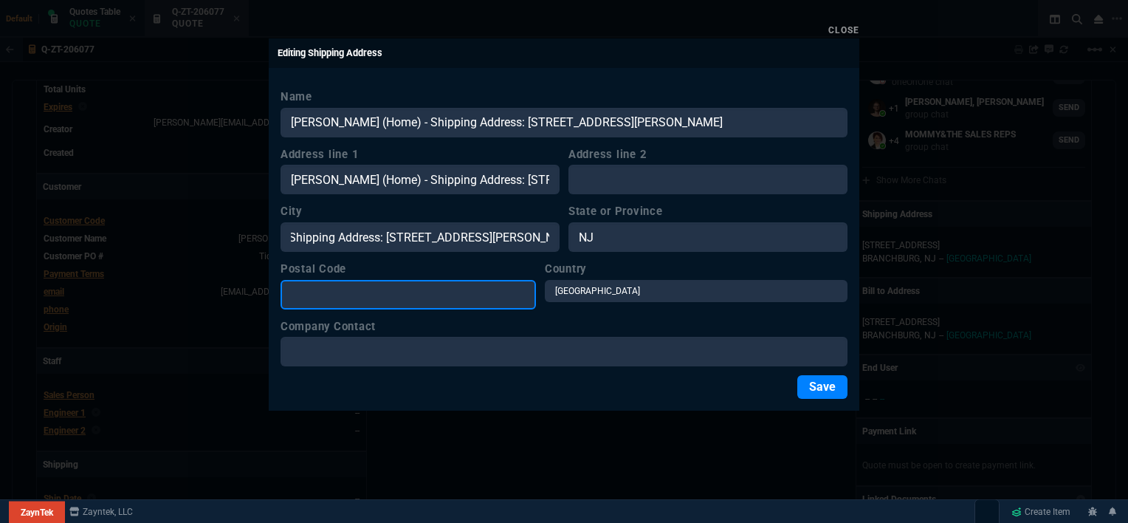
click at [393, 300] on input "Postal Code" at bounding box center [408, 295] width 255 height 30
paste input "[PERSON_NAME] (Home) - Shipping Address: [STREET_ADDRESS][PERSON_NAME]"
type input "[PERSON_NAME] (Home) - Shipping Address: [STREET_ADDRESS][PERSON_NAME]"
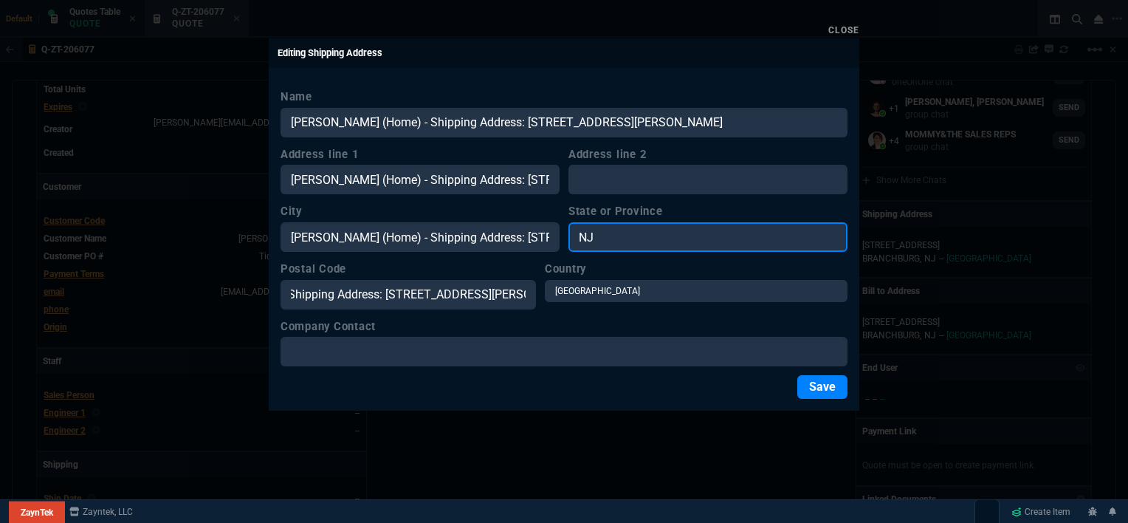
scroll to position [0, 0]
drag, startPoint x: 616, startPoint y: 239, endPoint x: 549, endPoint y: 238, distance: 66.5
click at [549, 238] on div "City [PERSON_NAME] (Home) - Shipping Address: [STREET_ADDRESS][PERSON_NAME]" at bounding box center [564, 227] width 567 height 49
paste input "[PERSON_NAME] (Home) - Shipping Address: [STREET_ADDRESS][PERSON_NAME]"
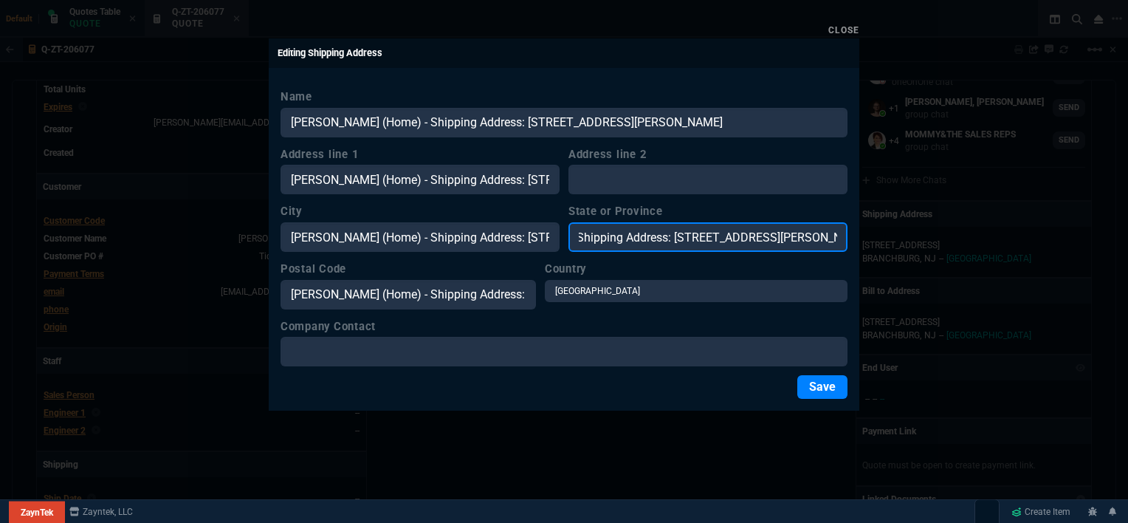
click at [788, 233] on input "[PERSON_NAME] (Home) - Shipping Address: [STREET_ADDRESS][PERSON_NAME]" at bounding box center [707, 237] width 279 height 30
click at [694, 231] on input "CA 92065" at bounding box center [707, 237] width 279 height 30
type input "CA"
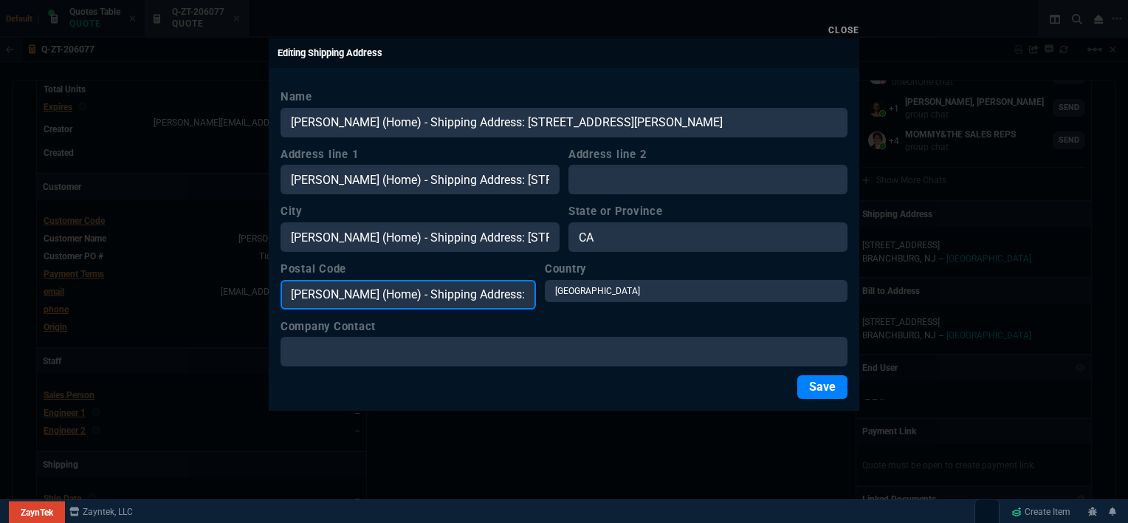
click at [471, 288] on input "[PERSON_NAME] (Home) - Shipping Address: [STREET_ADDRESS][PERSON_NAME]" at bounding box center [408, 295] width 255 height 30
drag, startPoint x: 513, startPoint y: 290, endPoint x: 252, endPoint y: 285, distance: 261.4
click at [252, 285] on div "Close Editing Shipping Address Name [PERSON_NAME] (Home) - Shipping Address: [S…" at bounding box center [564, 261] width 1128 height 523
click at [435, 292] on input "[STREET_ADDRESS][PERSON_NAME]" at bounding box center [408, 295] width 255 height 30
type input "92065"
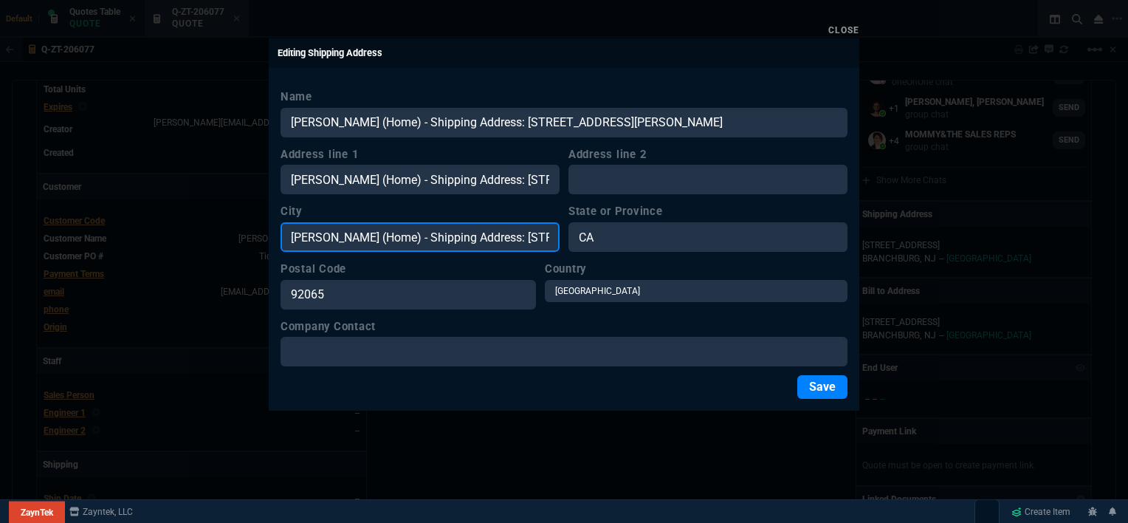
drag, startPoint x: 500, startPoint y: 235, endPoint x: 275, endPoint y: 235, distance: 225.2
click at [275, 235] on div "Name [PERSON_NAME] (Home) - Shipping Address: [STREET_ADDRESS][PERSON_NAME] Add…" at bounding box center [564, 244] width 591 height 334
click at [360, 232] on input "[STREET_ADDRESS][PERSON_NAME]" at bounding box center [420, 237] width 279 height 30
click at [386, 234] on input "[STREET_ADDRESS][PERSON_NAME]" at bounding box center [420, 237] width 279 height 30
click at [396, 233] on input "Ramona CA 92065" at bounding box center [420, 237] width 279 height 30
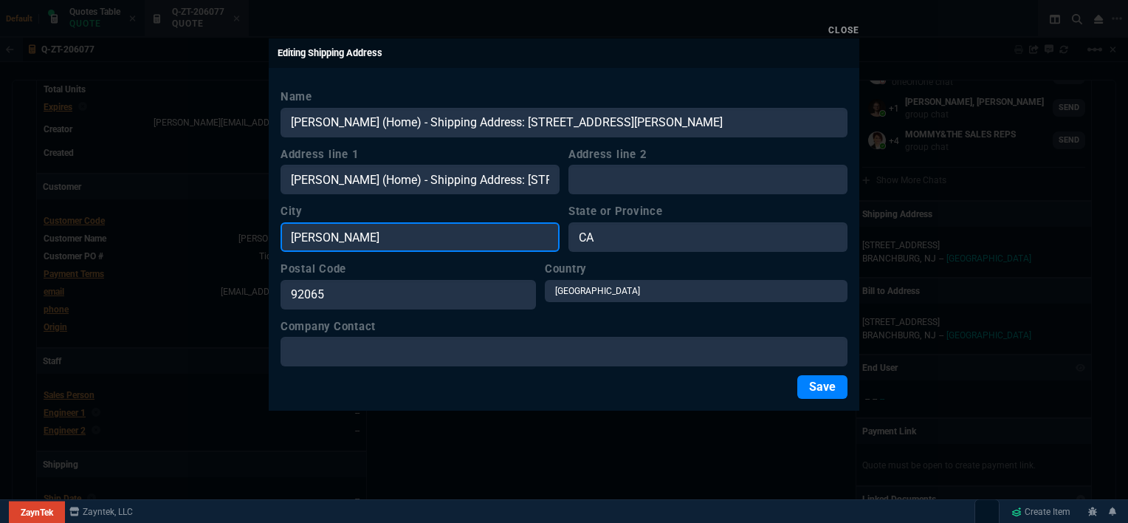
type input "[PERSON_NAME]"
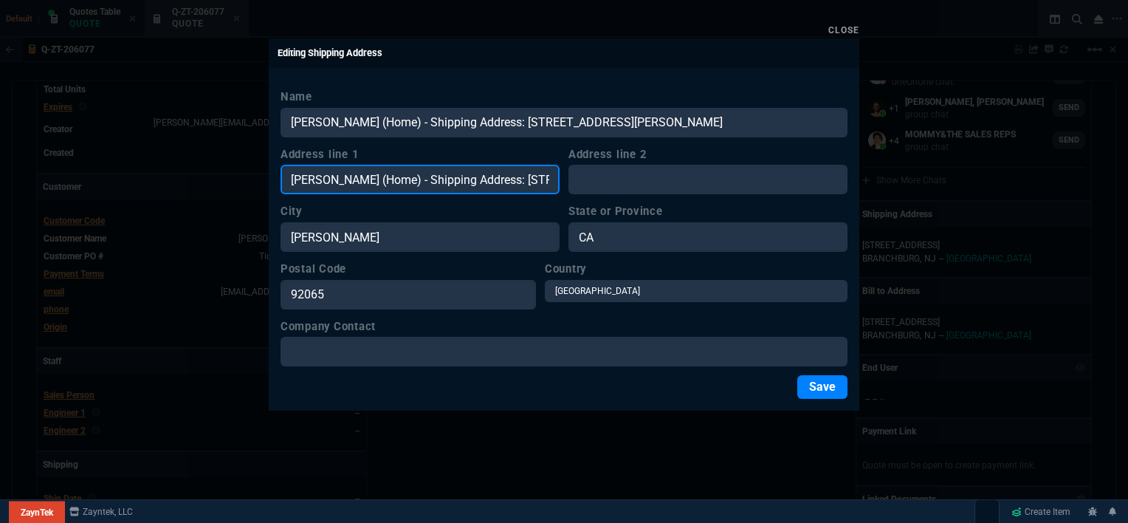
click at [497, 174] on input "[PERSON_NAME] (Home) - Shipping Address: [STREET_ADDRESS][PERSON_NAME]" at bounding box center [420, 180] width 279 height 30
click at [503, 175] on input "[PERSON_NAME] (Home) - Shipping Address: [STREET_ADDRESS][PERSON_NAME]" at bounding box center [420, 180] width 279 height 30
click at [505, 178] on input "[STREET_ADDRESS][PERSON_NAME]" at bounding box center [420, 180] width 279 height 30
type input "[STREET_ADDRESS][PERSON_NAME]"
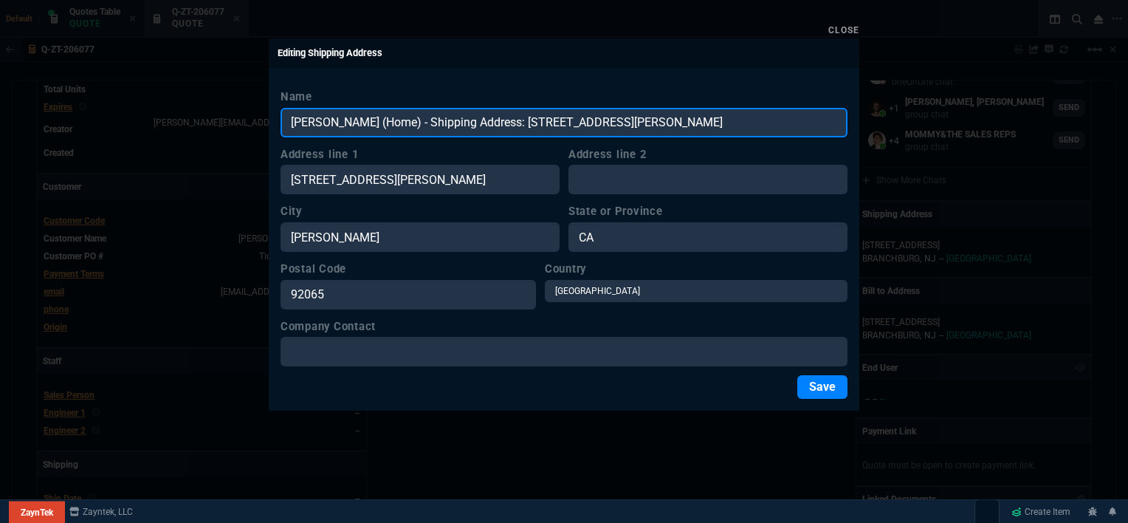
drag, startPoint x: 706, startPoint y: 118, endPoint x: 356, endPoint y: 112, distance: 350.0
click at [356, 112] on input "[PERSON_NAME] (Home) - Shipping Address: [STREET_ADDRESS][PERSON_NAME]" at bounding box center [564, 123] width 567 height 30
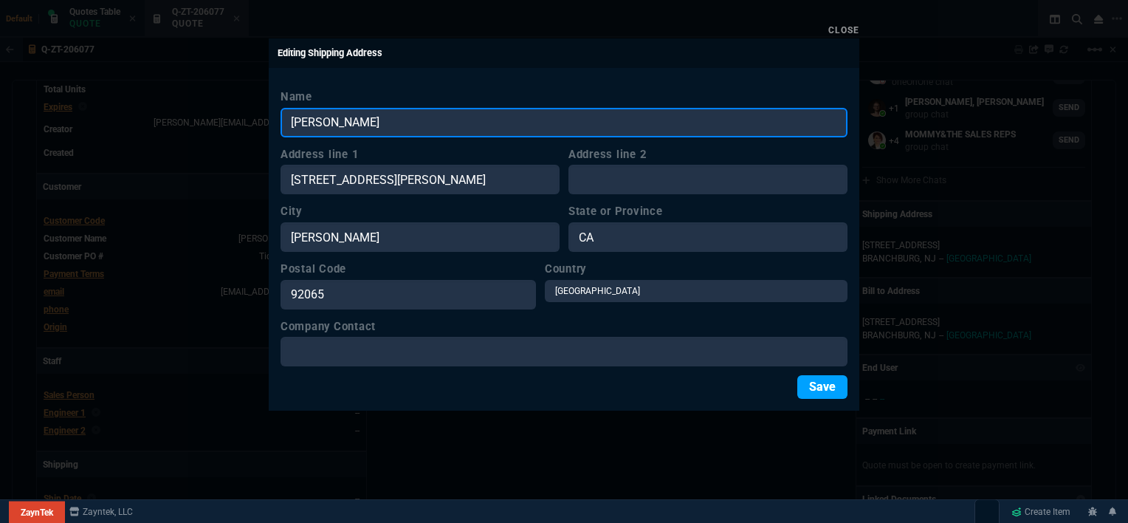
type input "[PERSON_NAME]"
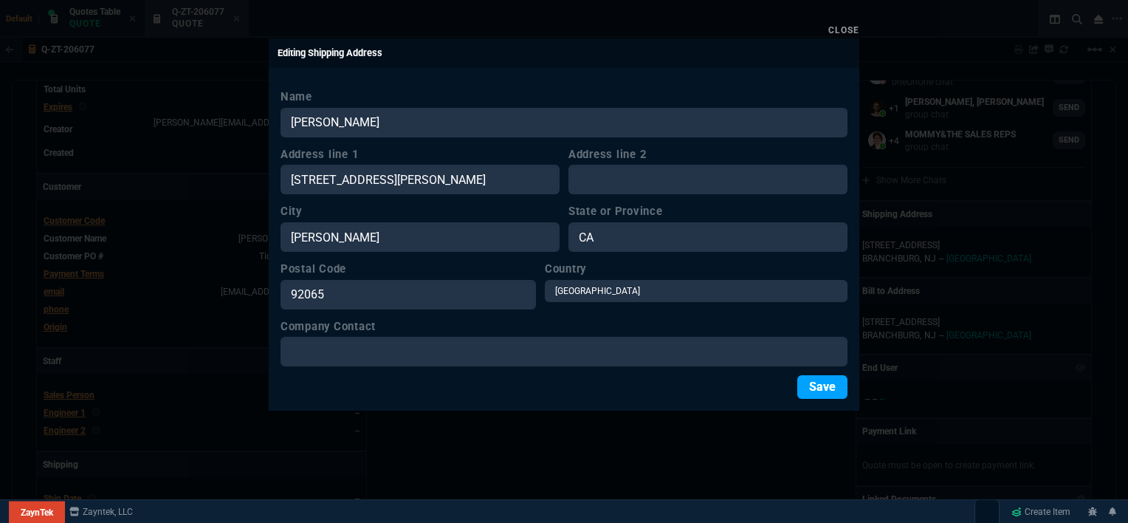
click at [828, 382] on button "Save" at bounding box center [822, 387] width 50 height 24
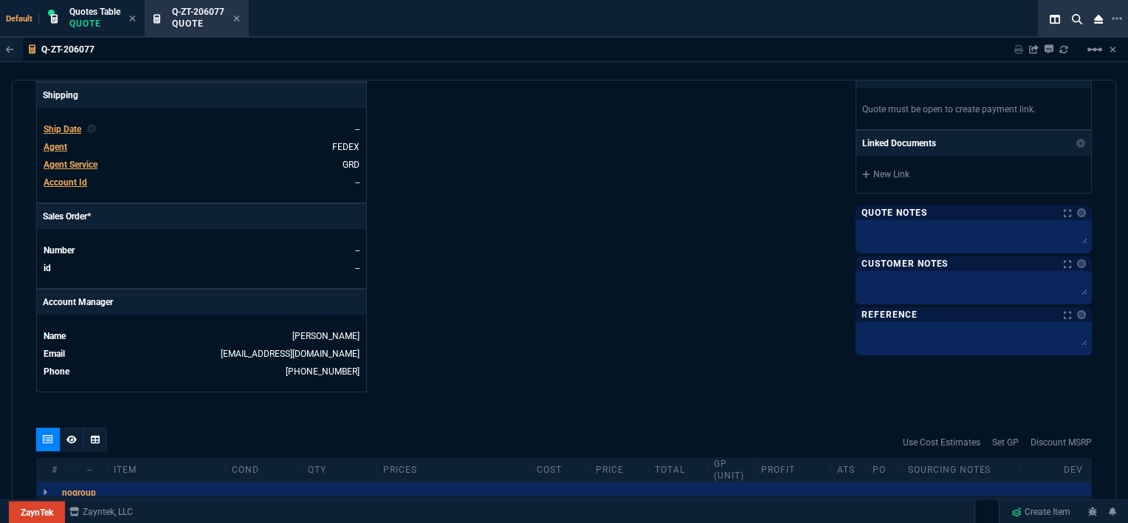
scroll to position [688, 0]
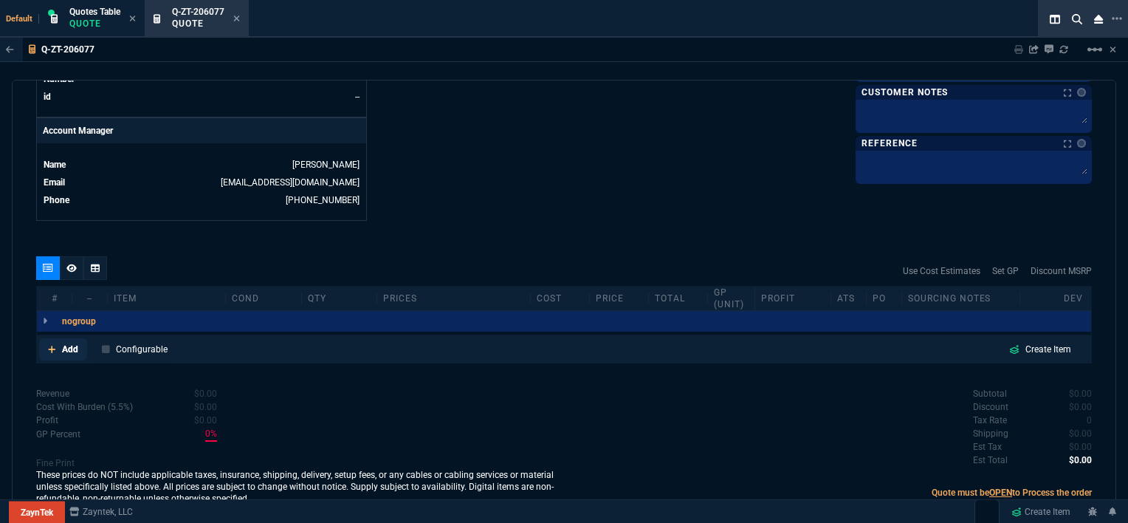
click at [52, 345] on icon at bounding box center [51, 348] width 7 height 7
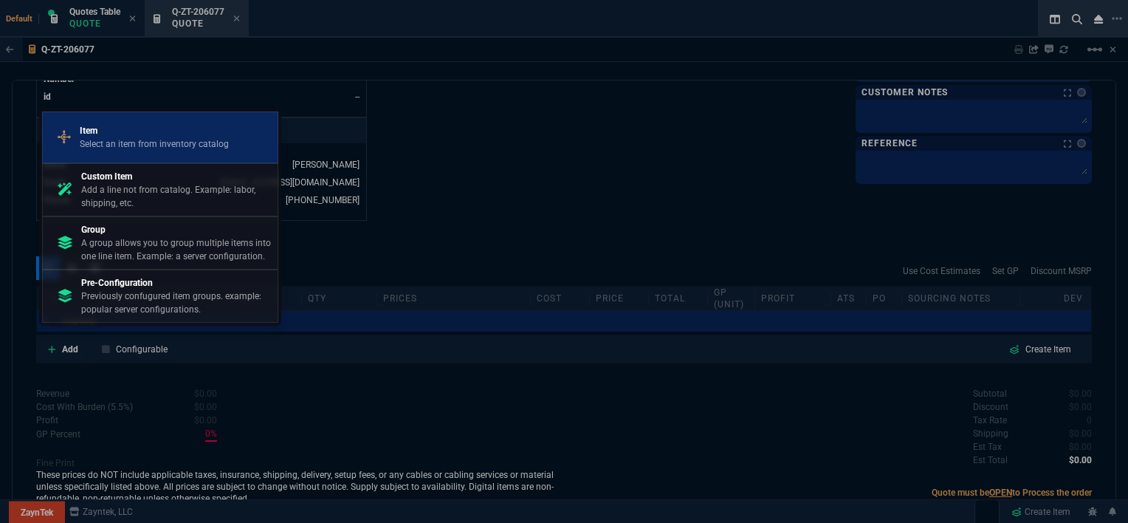
click at [174, 142] on p "Select an item from inventory catalog" at bounding box center [154, 143] width 149 height 13
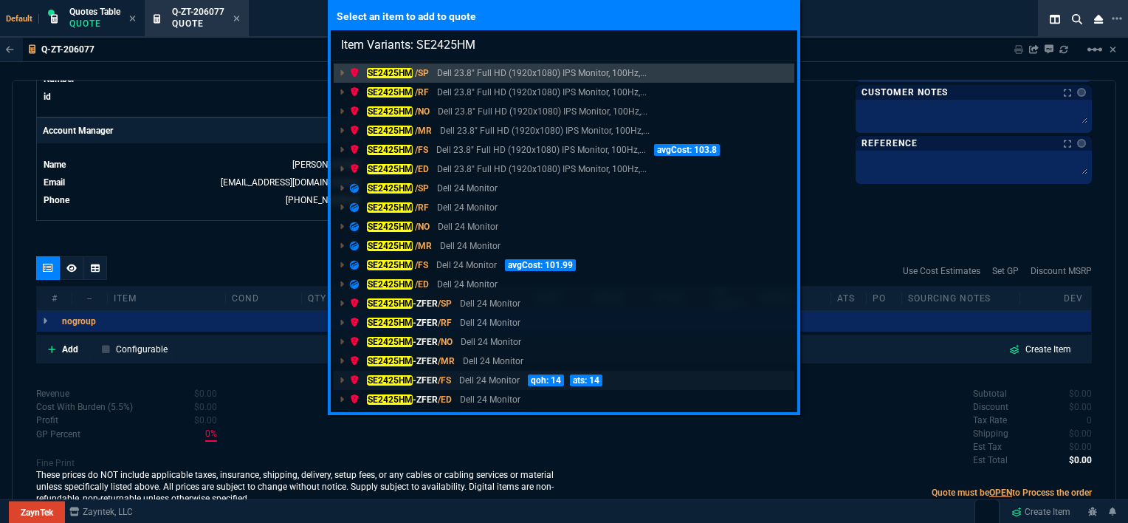
type input "Item Variants: SE2425HM"
click at [464, 379] on p "Dell 24 Monitor" at bounding box center [489, 380] width 61 height 13
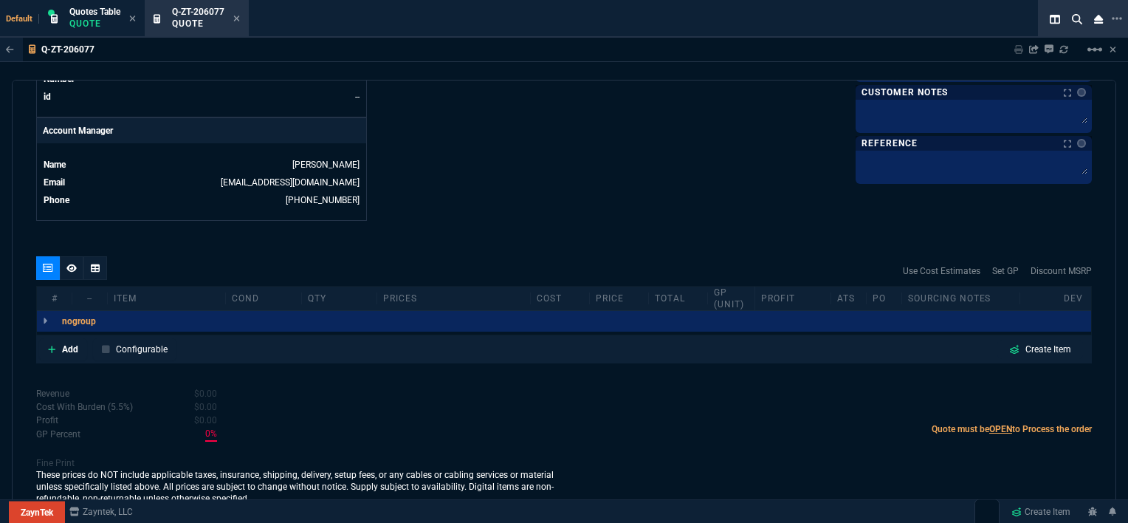
scroll to position [685, 0]
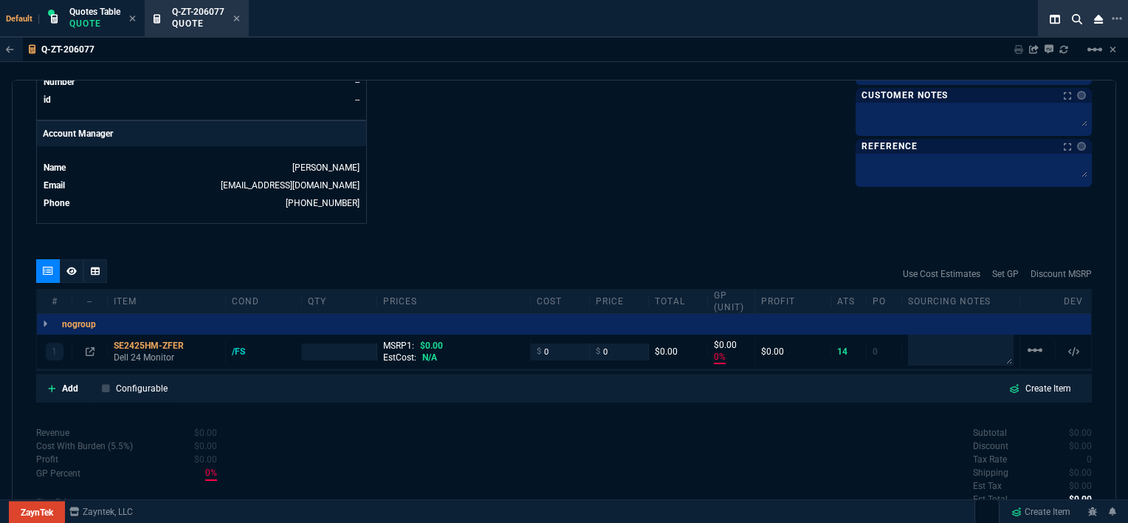
type input "0"
click at [337, 343] on input "number" at bounding box center [339, 351] width 63 height 17
type input "2"
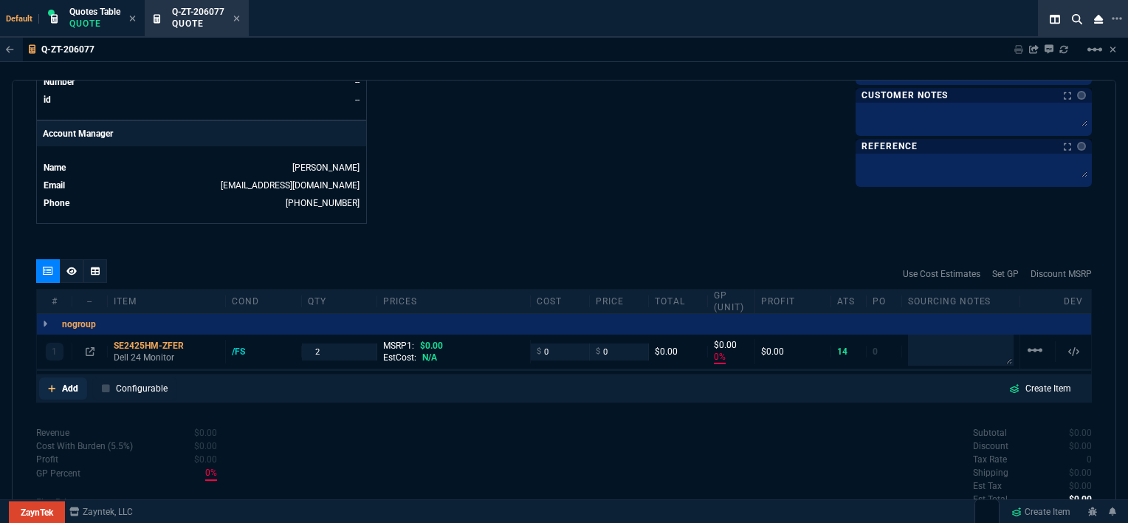
click at [50, 385] on icon at bounding box center [51, 388] width 7 height 7
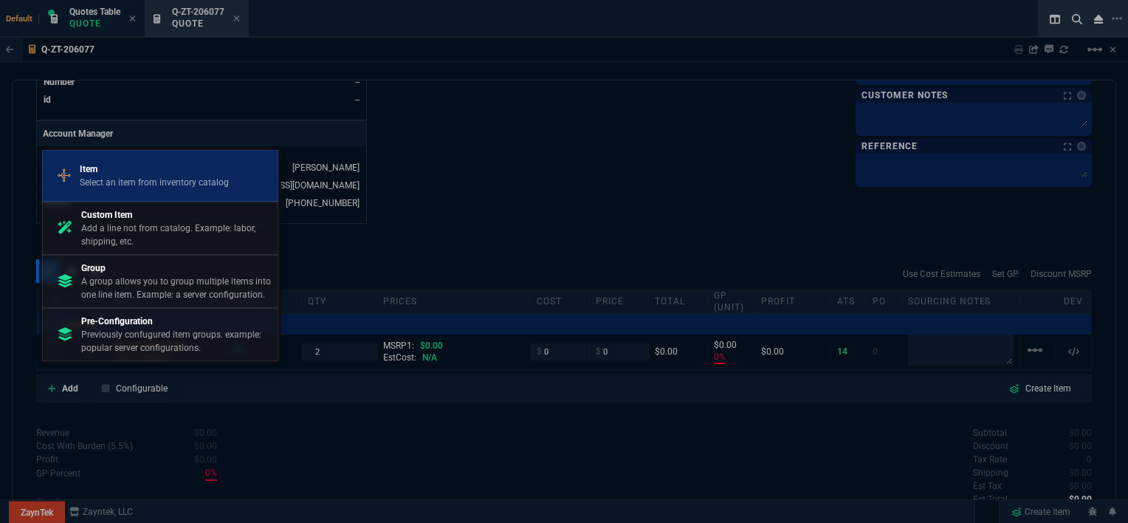
click at [106, 157] on div "Item Select an item from inventory catalog" at bounding box center [160, 176] width 223 height 38
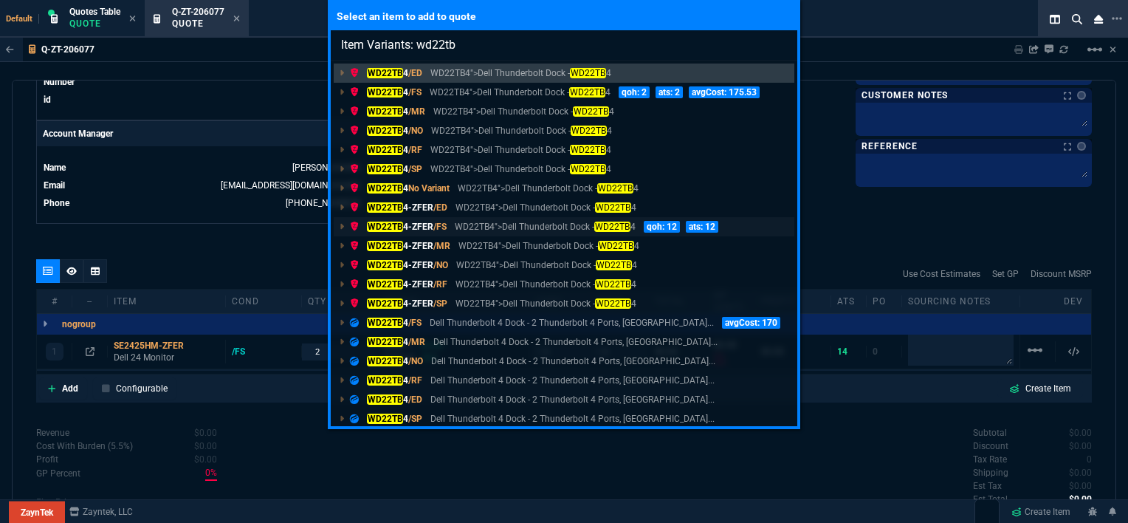
type input "Item Variants: wd22tb"
click at [516, 227] on p "WD22TB4">Dell Thunderbolt Dock - WD22TB 4" at bounding box center [545, 226] width 180 height 13
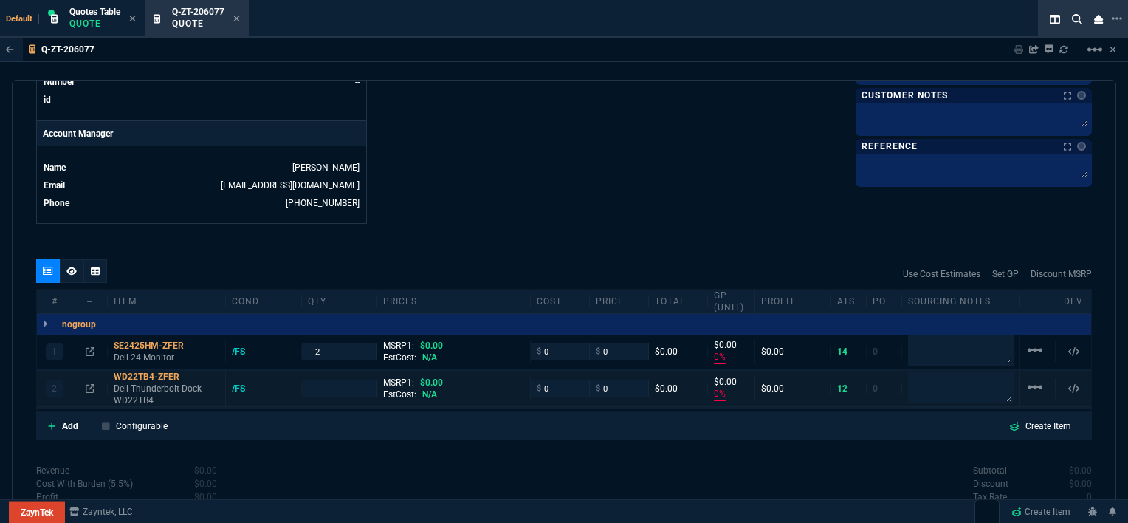
type input "0"
type input "1"
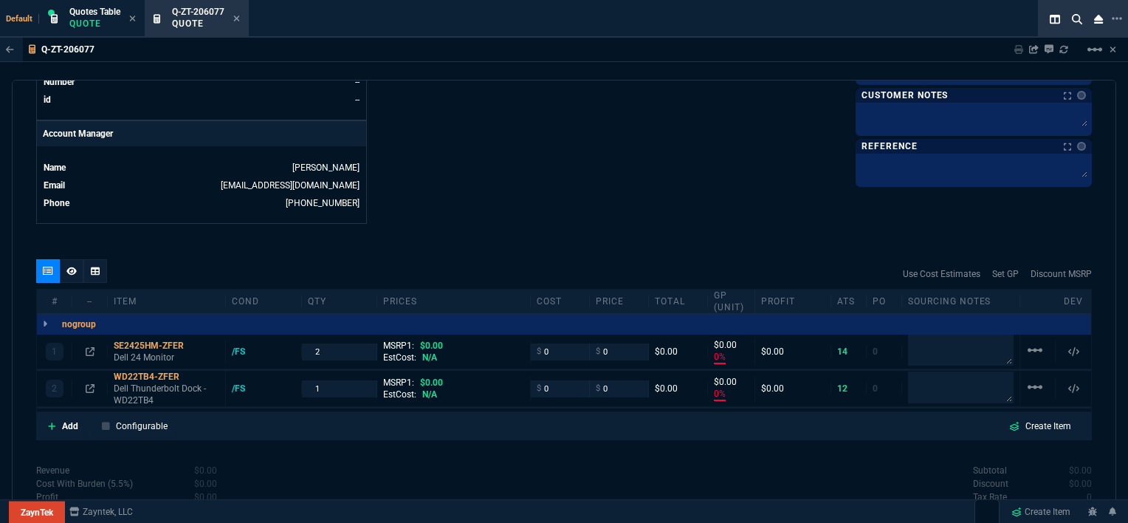
click at [48, 422] on icon at bounding box center [52, 426] width 8 height 9
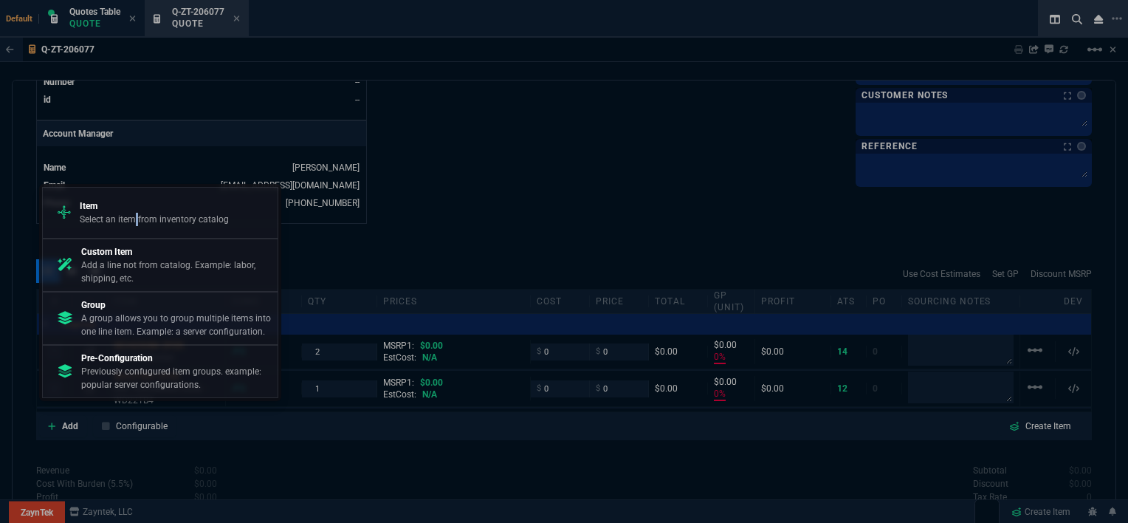
click at [137, 217] on p "Select an item from inventory catalog" at bounding box center [154, 219] width 149 height 13
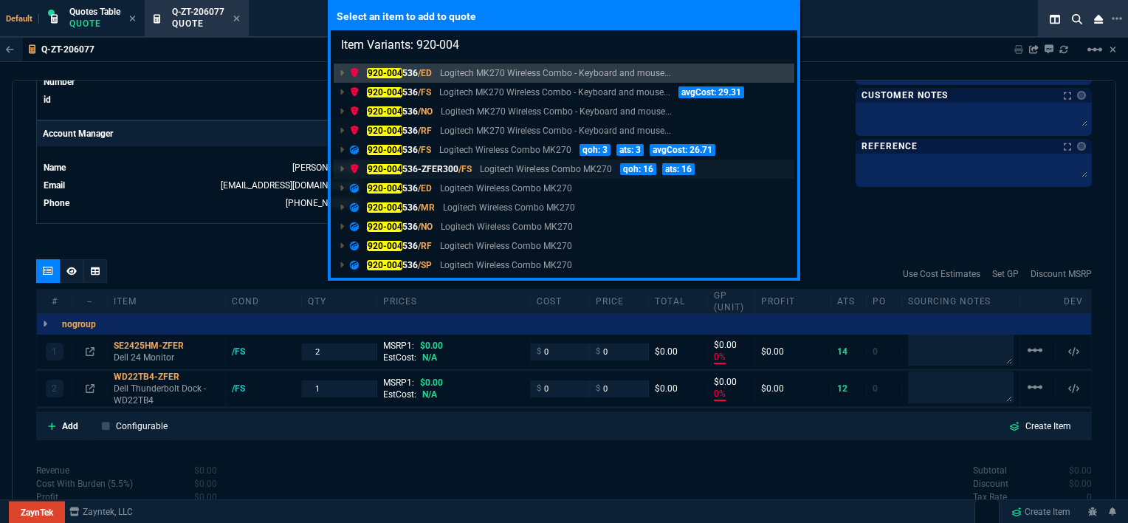
type input "Item Variants: 920-004"
click at [450, 168] on p "920-004 536-ZFER300 /FS" at bounding box center [411, 168] width 122 height 13
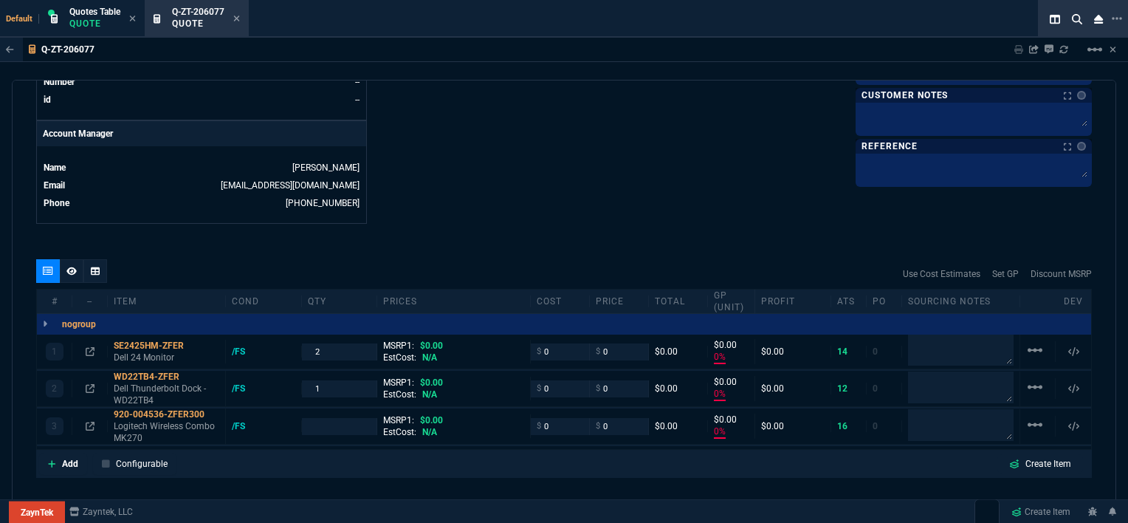
type input "0"
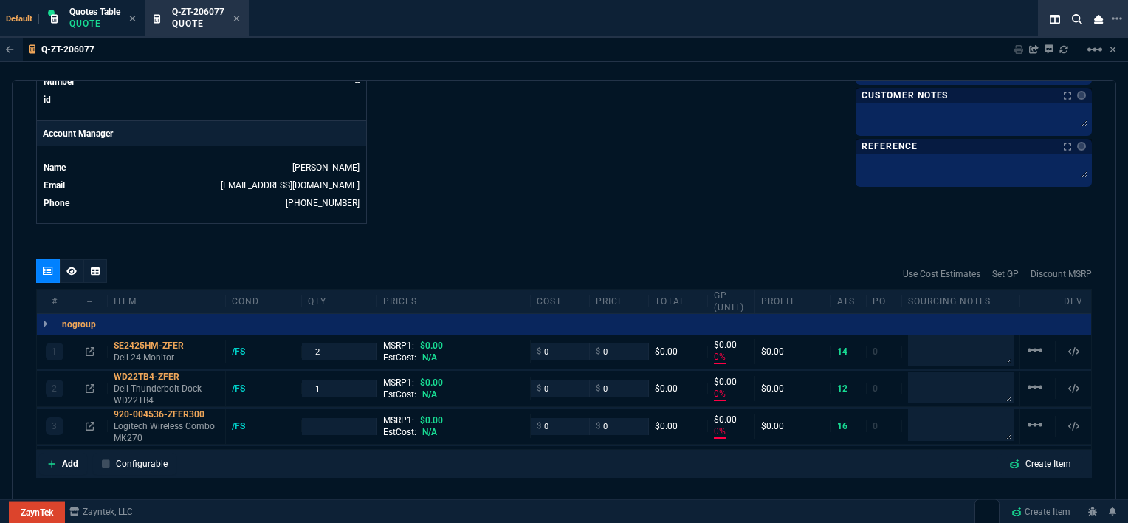
type input "0"
click at [322, 418] on input "number" at bounding box center [339, 426] width 63 height 17
type input "1"
click at [546, 212] on div "quote Q-ZT-206077 [PERSON_NAME] Construction draft ZaynTek, LLC [STREET_ADDRESS…" at bounding box center [564, 302] width 1104 height 444
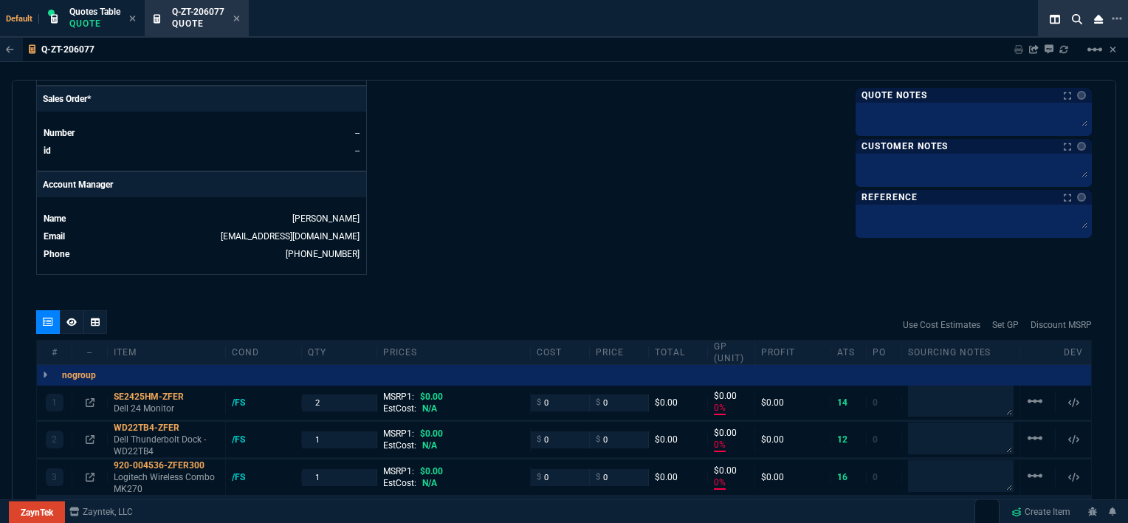
scroll to position [611, 0]
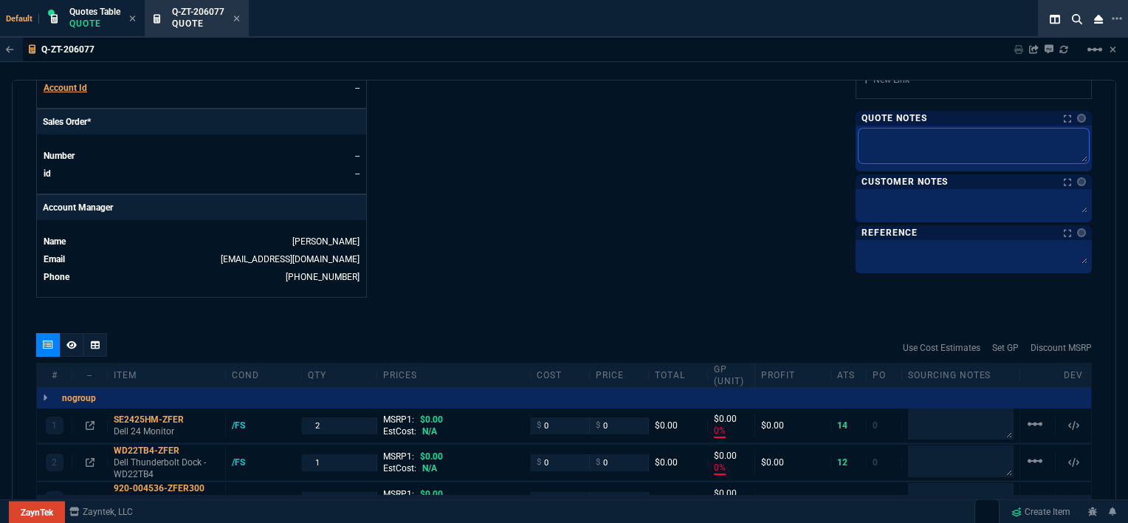
click at [912, 130] on textarea at bounding box center [974, 145] width 230 height 35
type textarea "z"
type textarea "zf"
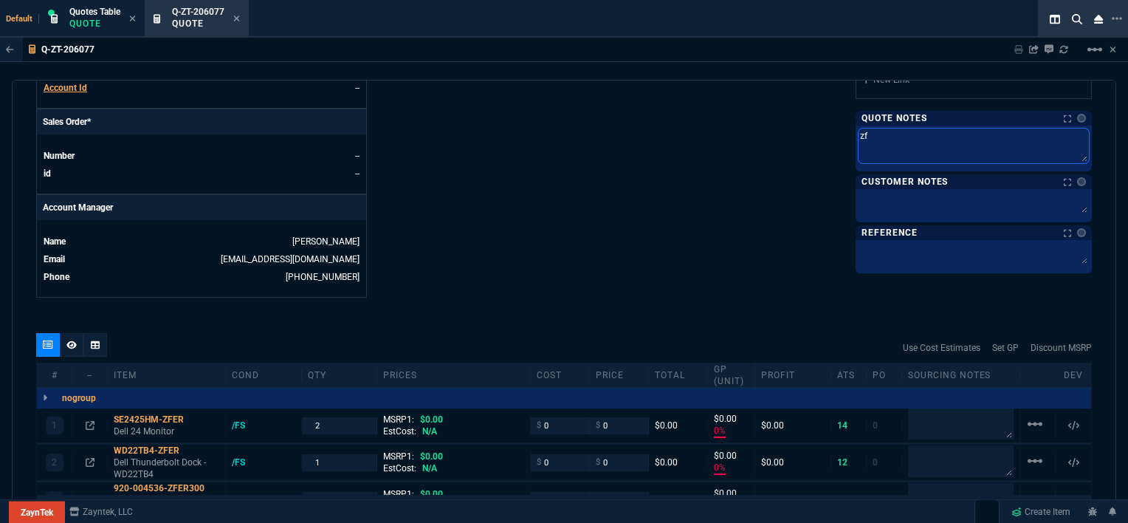
type textarea "zfe"
type textarea "zfer"
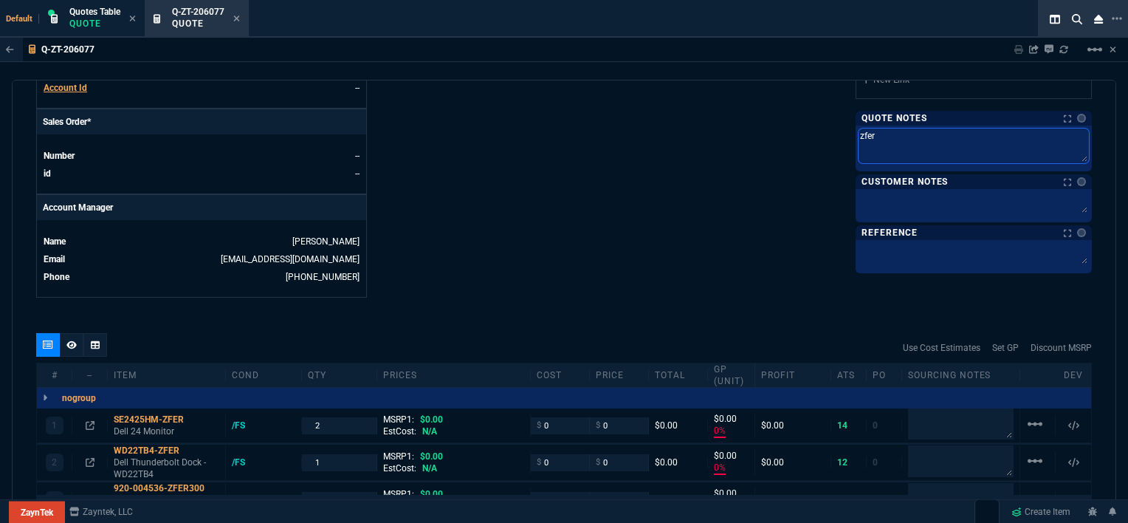
type textarea "zfer"
type textarea "zfer s"
type textarea "zfer st"
type textarea "zfer sto"
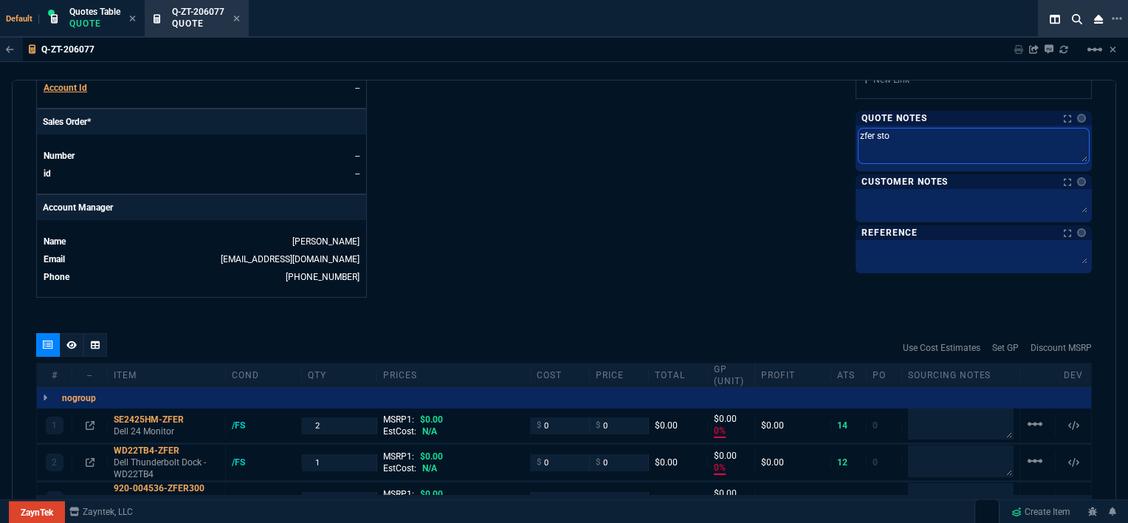
type textarea "zfer stoc"
type textarea "zfer stock"
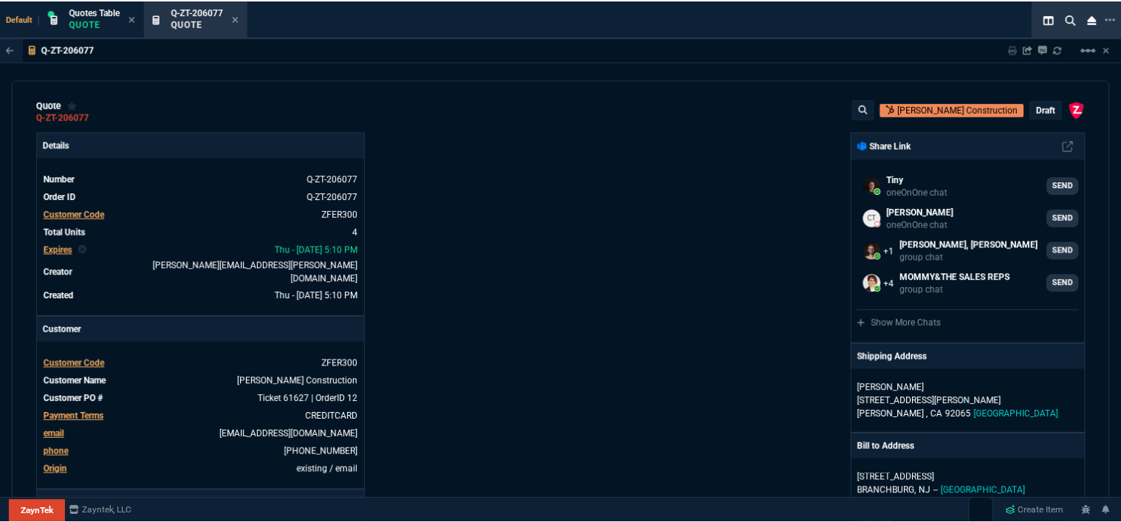
scroll to position [0, 0]
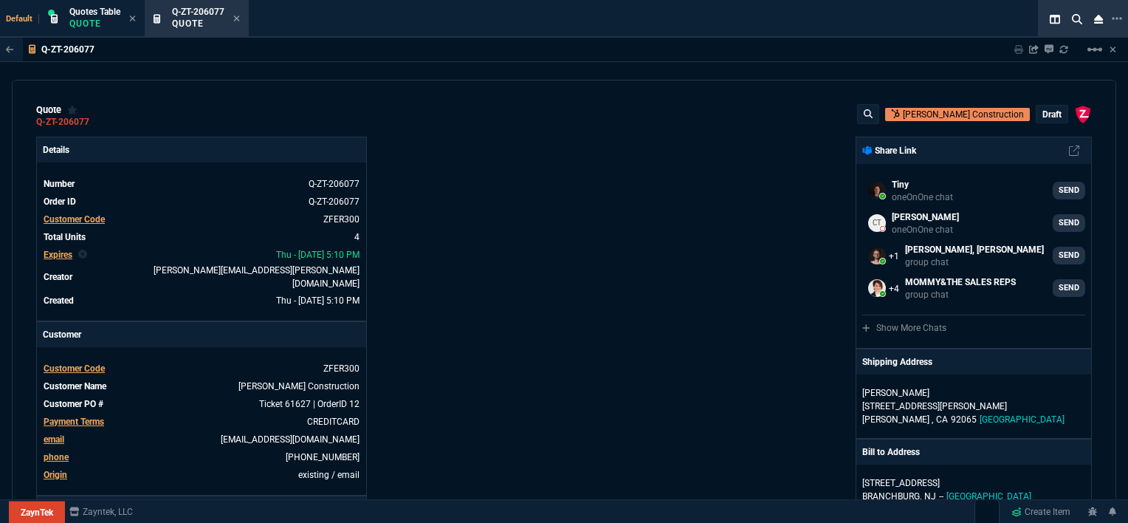
click at [1042, 112] on p "draft" at bounding box center [1051, 115] width 19 height 12
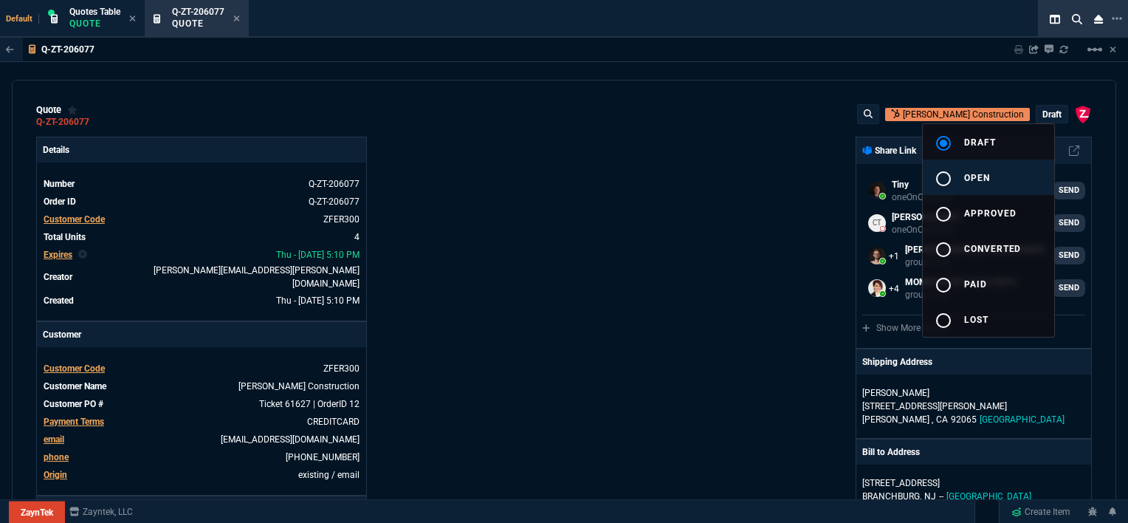
click at [1000, 171] on button "radio_button_unchecked open" at bounding box center [988, 176] width 131 height 35
click at [747, 193] on div at bounding box center [564, 261] width 1128 height 523
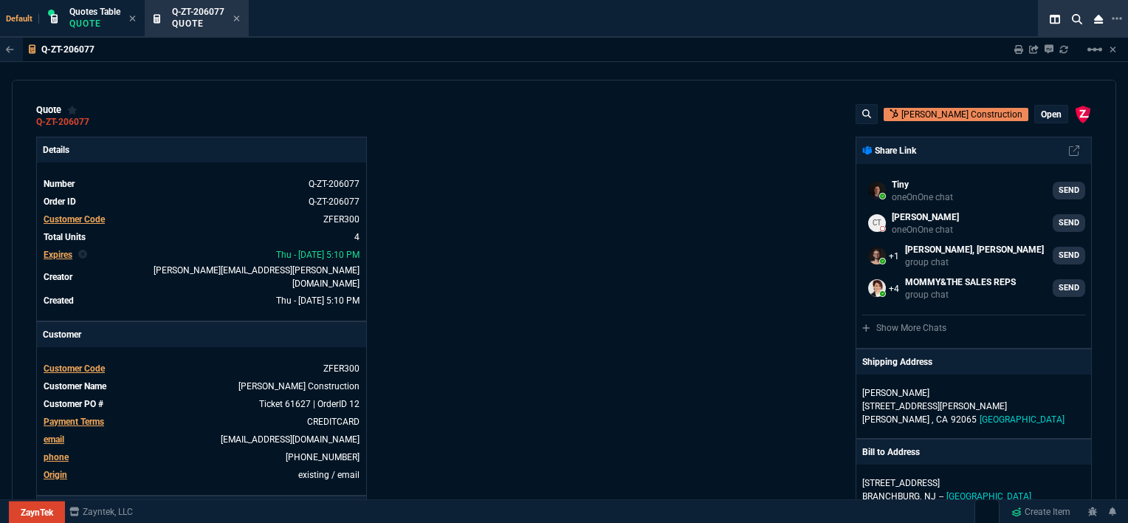
click at [1041, 113] on p "open" at bounding box center [1051, 115] width 21 height 12
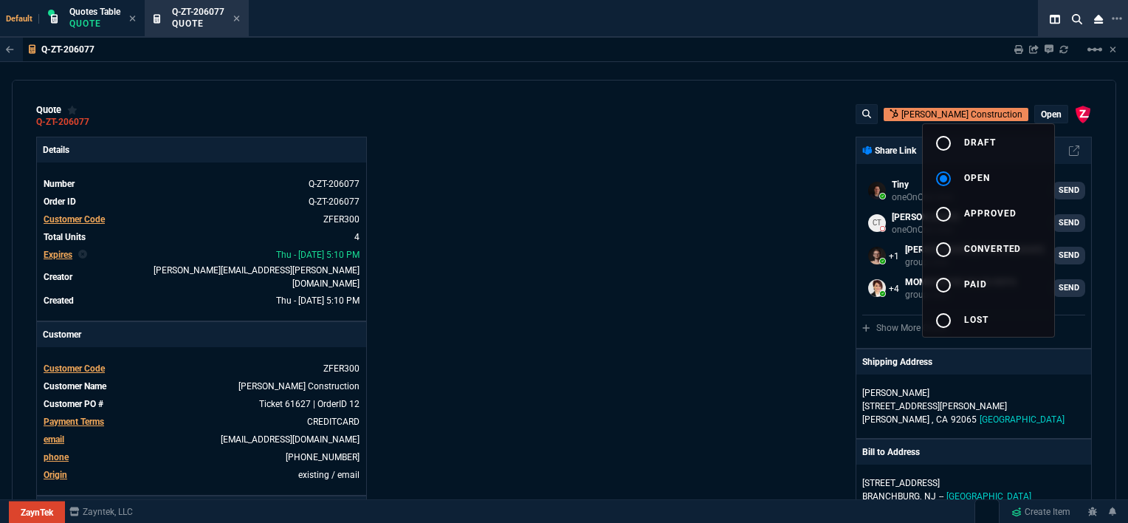
type input "0"
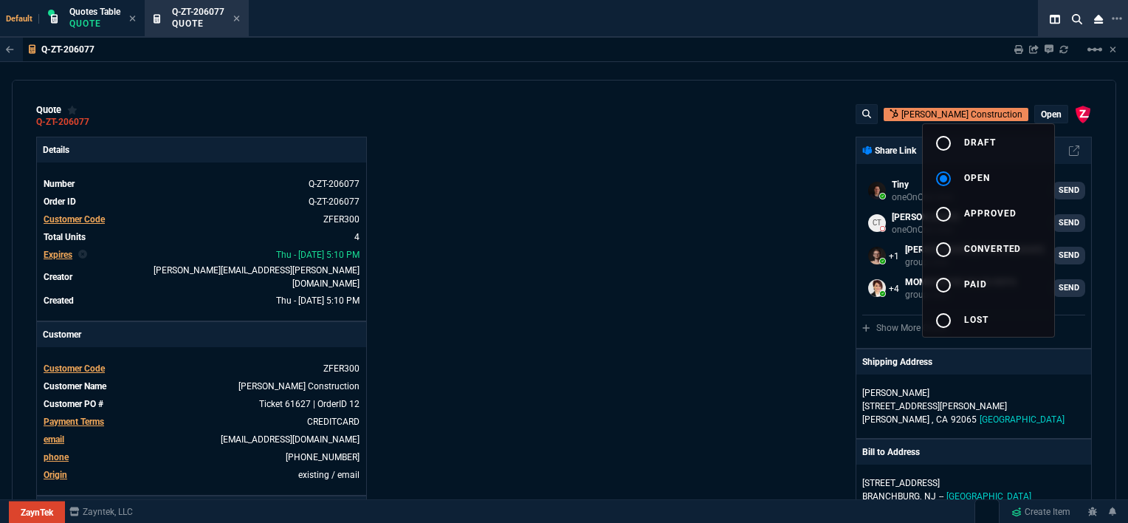
type input "0"
click at [980, 217] on span "approved" at bounding box center [990, 213] width 52 height 10
click at [622, 232] on div at bounding box center [564, 261] width 1128 height 523
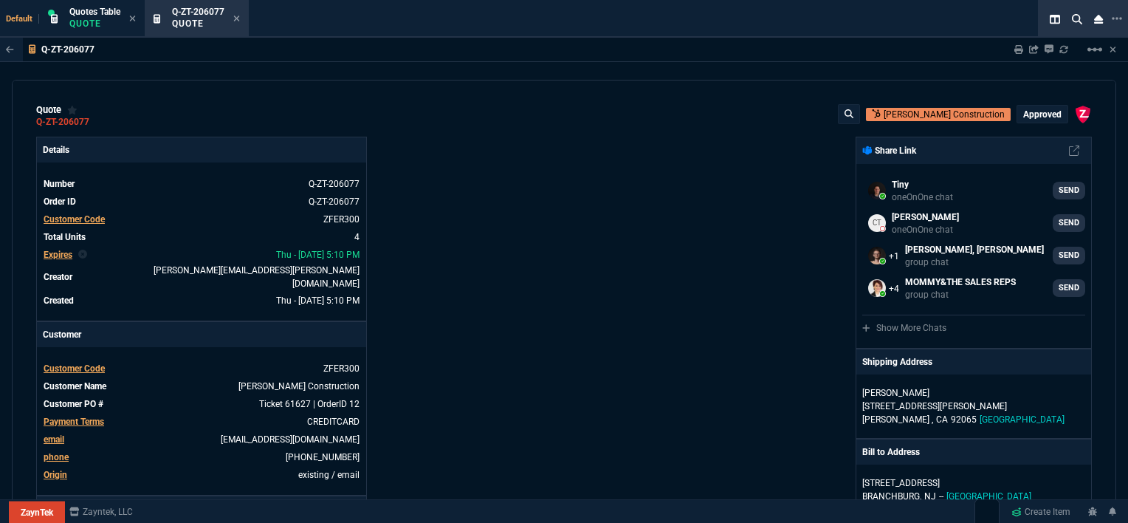
type input "0"
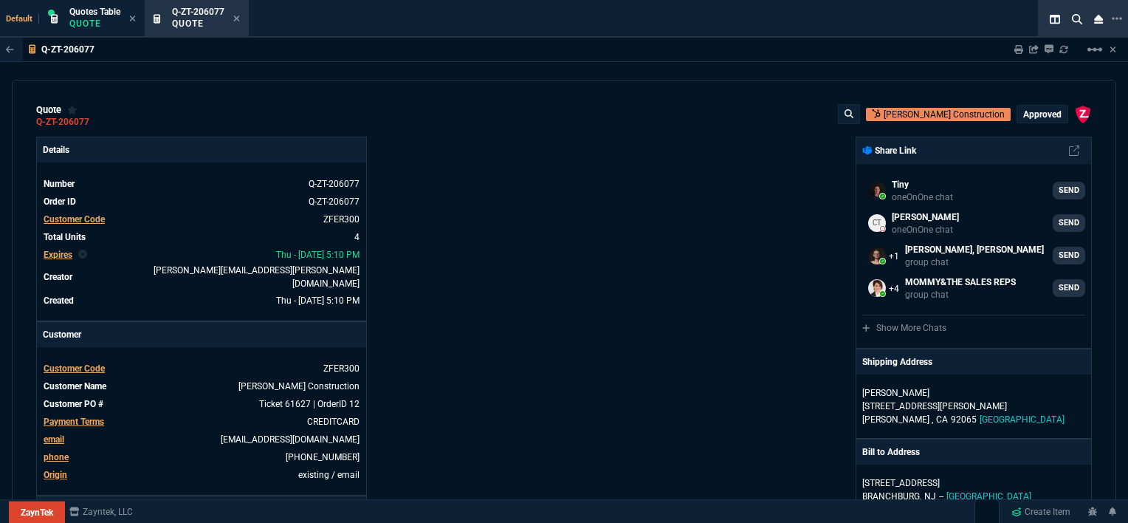
type input "0"
click at [237, 19] on icon at bounding box center [237, 19] width 6 height 6
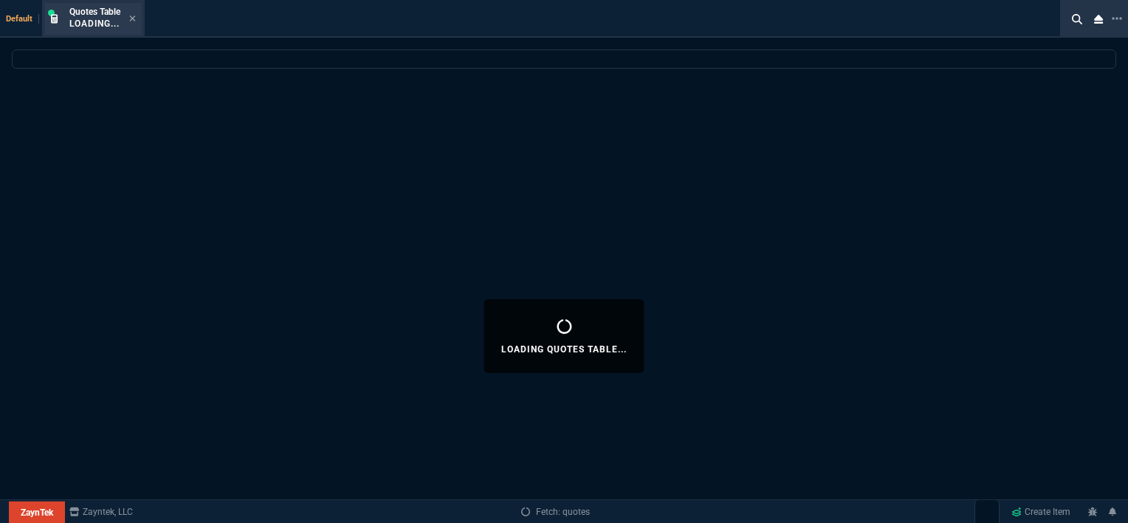
click at [134, 12] on div "Quotes Table Loading..." at bounding box center [102, 19] width 66 height 26
select select
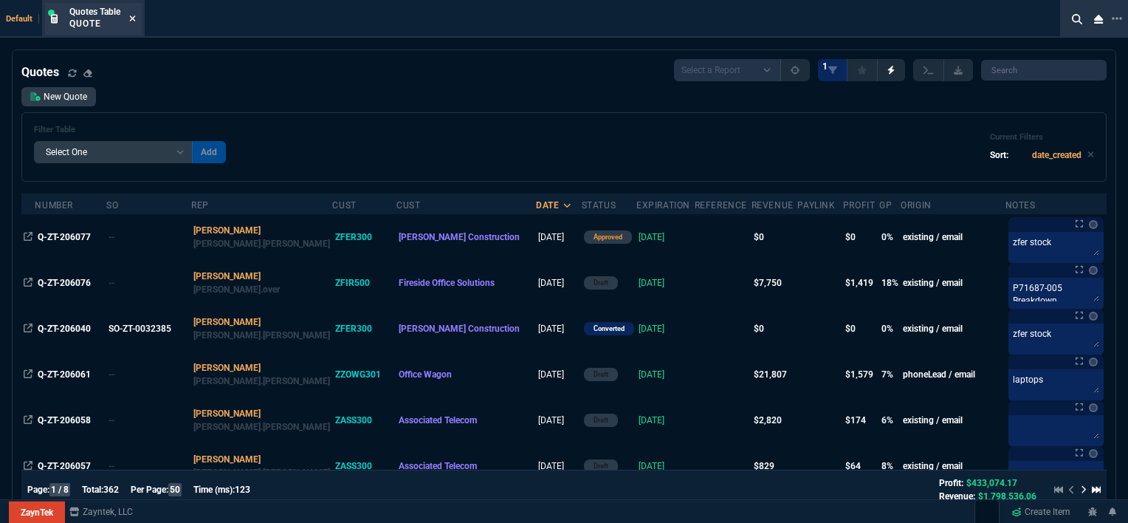
click at [131, 15] on icon at bounding box center [132, 18] width 7 height 9
